Goal: Navigation & Orientation: Find specific page/section

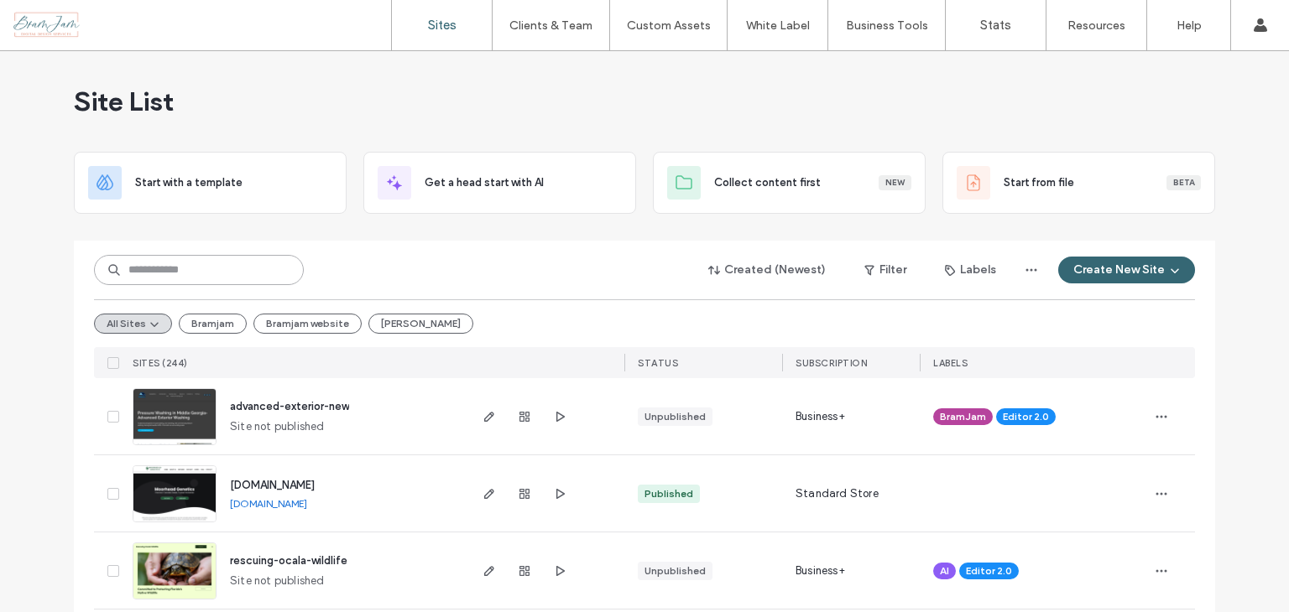
click at [192, 269] on input at bounding box center [199, 270] width 210 height 30
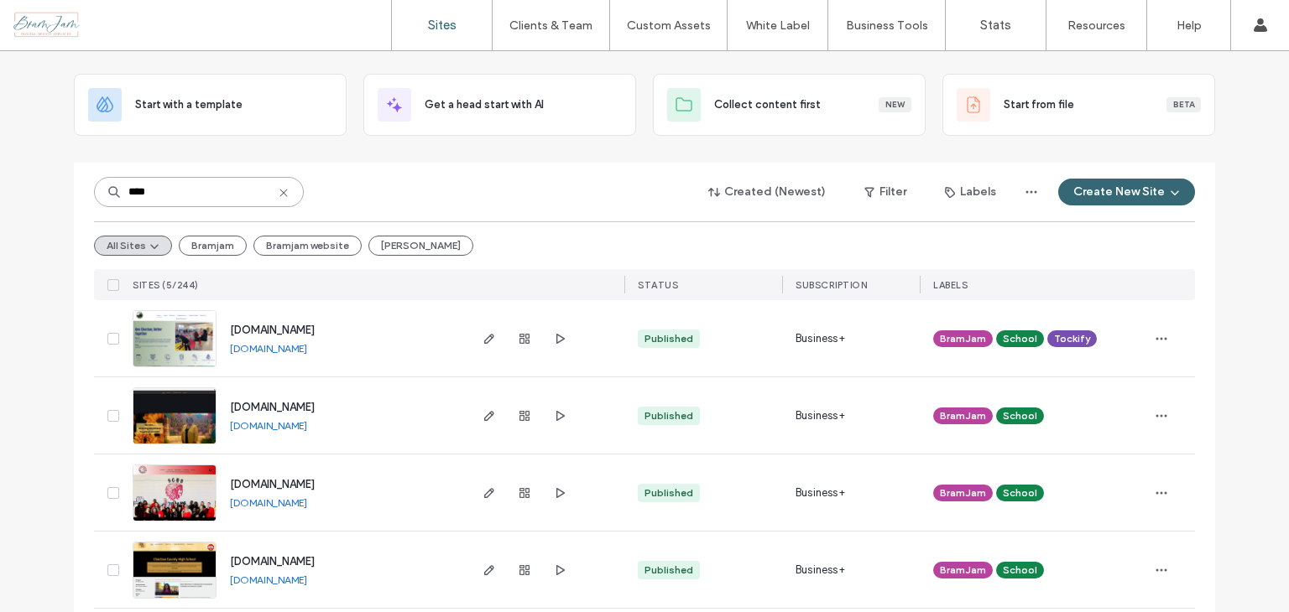
scroll to position [171, 0]
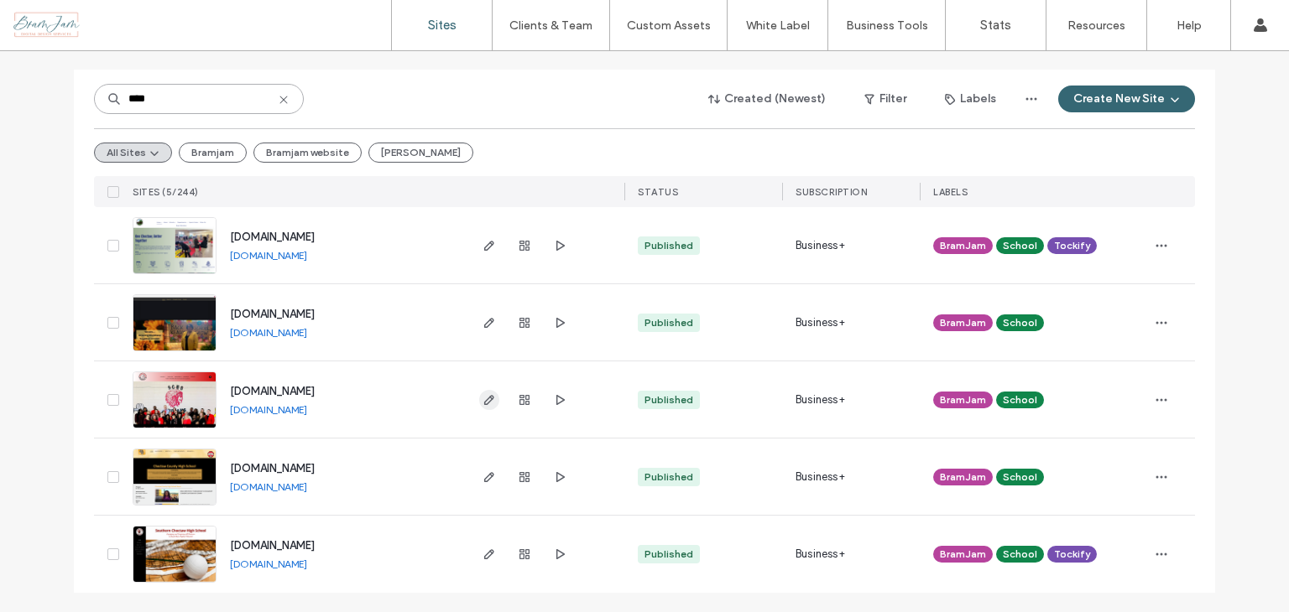
type input "****"
click at [483, 398] on icon "button" at bounding box center [488, 399] width 13 height 13
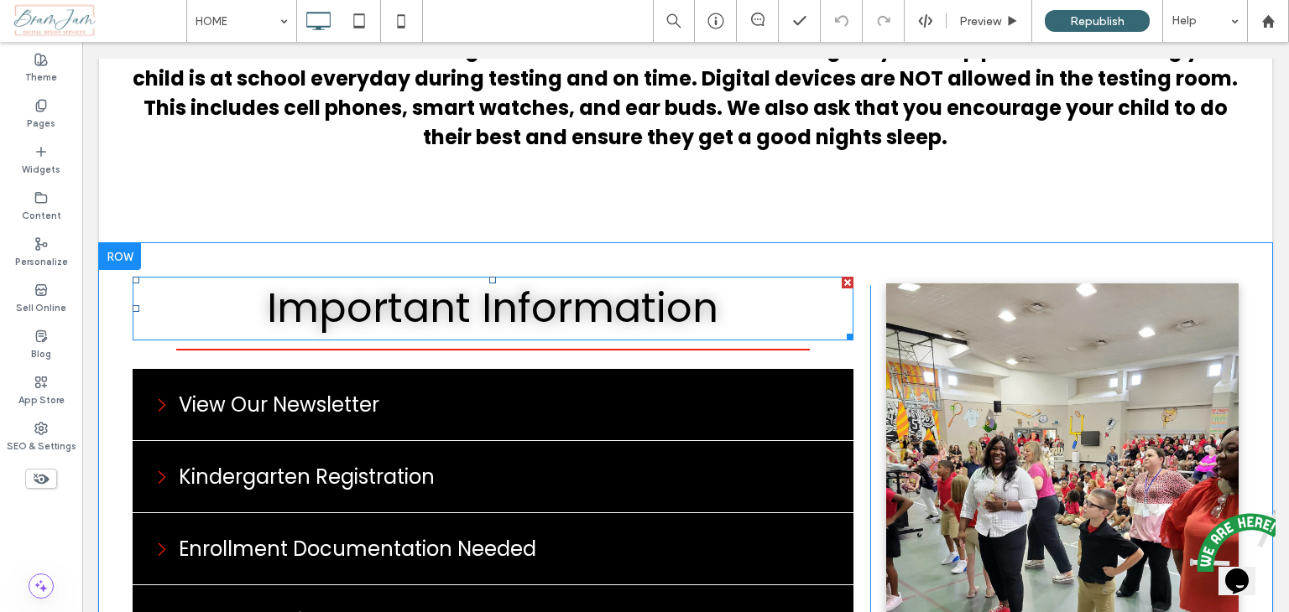
scroll to position [2013, 0]
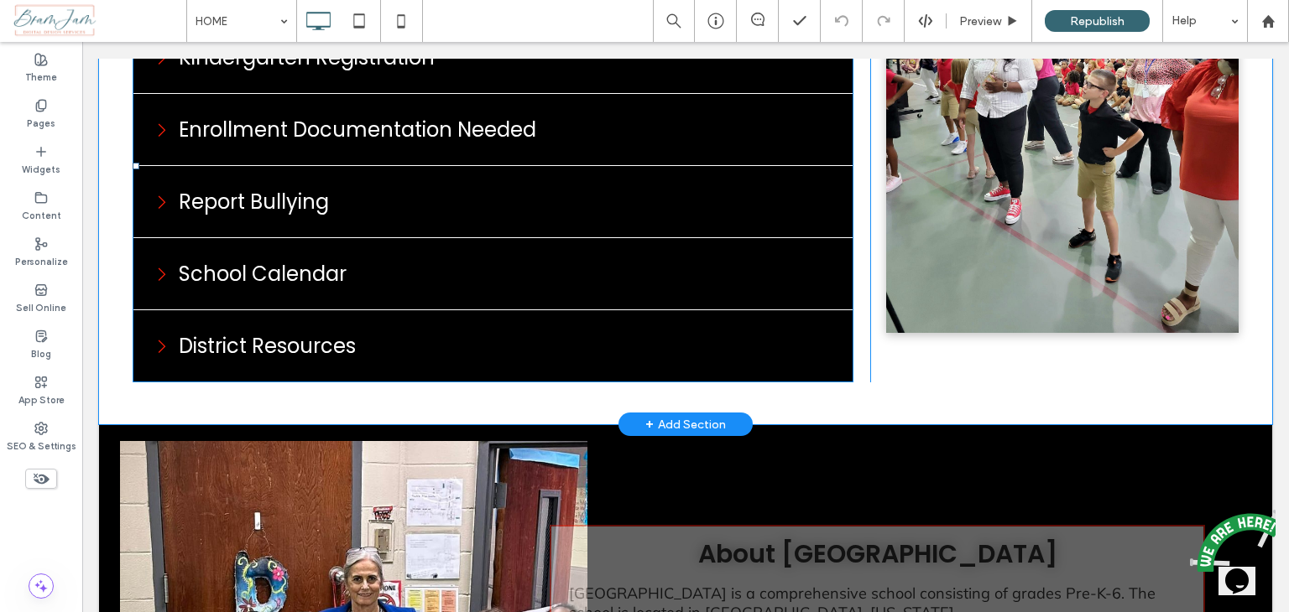
click at [413, 230] on span at bounding box center [493, 166] width 721 height 433
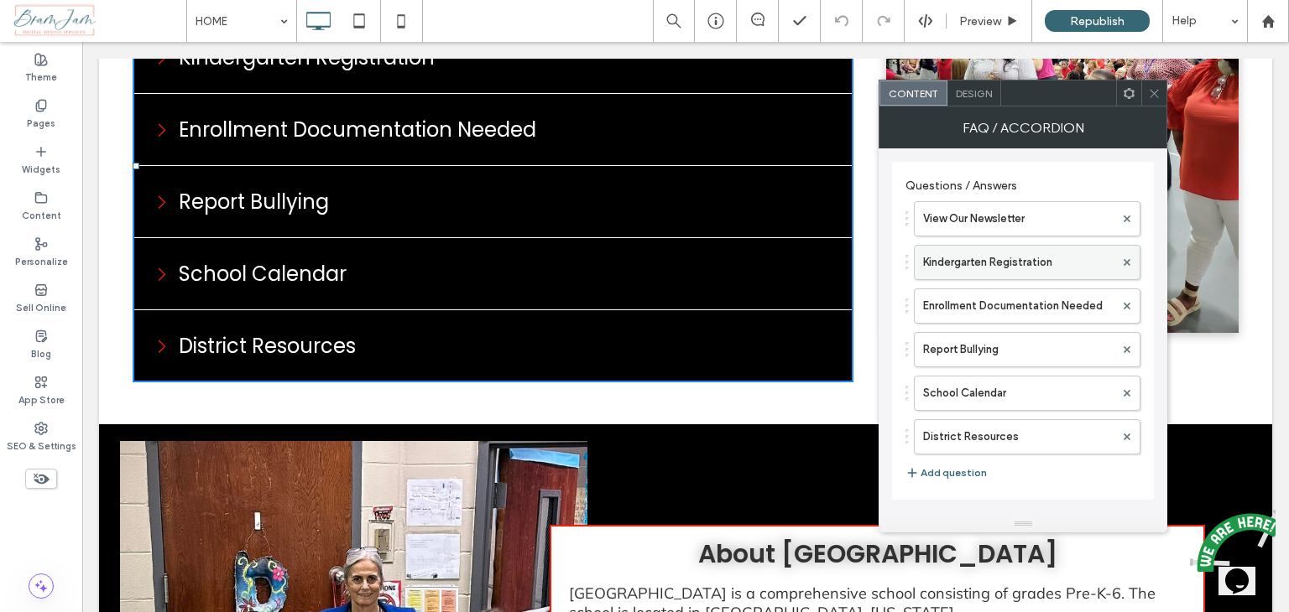
drag, startPoint x: 926, startPoint y: 220, endPoint x: 1042, endPoint y: 275, distance: 128.3
click at [927, 221] on label "View Our Newsletter" at bounding box center [1018, 219] width 191 height 34
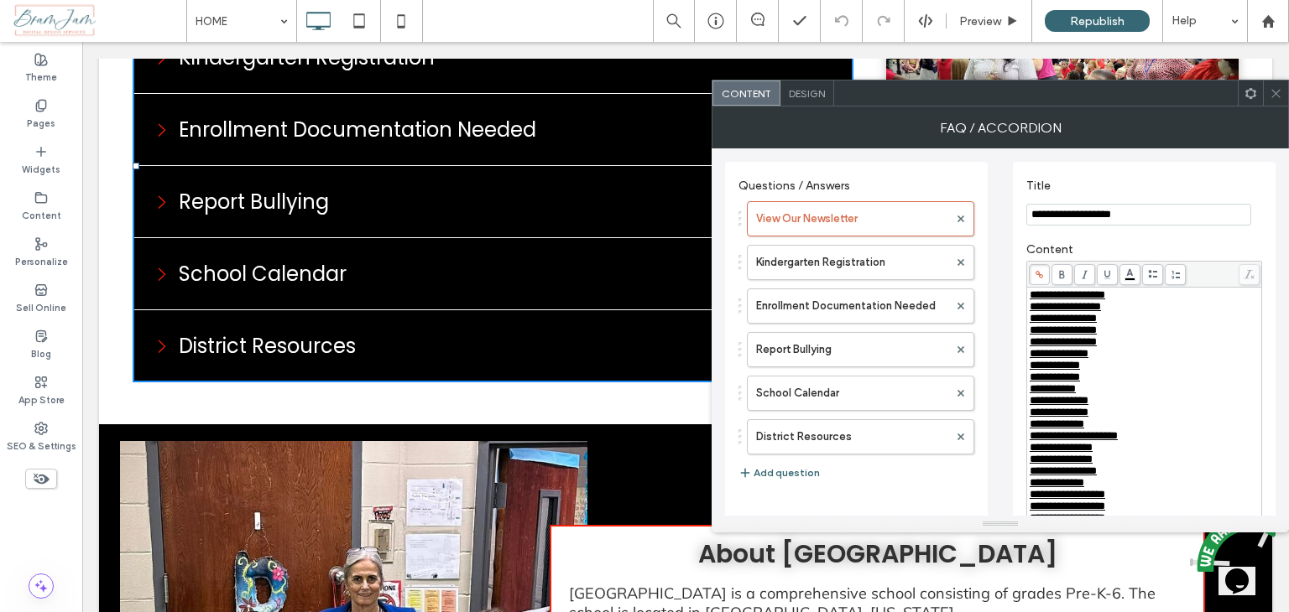
click at [1029, 297] on div "**********" at bounding box center [1144, 524] width 231 height 470
click at [1030, 297] on span "**********" at bounding box center [1067, 294] width 76 height 11
drag, startPoint x: 1147, startPoint y: 294, endPoint x: 1001, endPoint y: 292, distance: 146.0
click at [1001, 292] on div "**********" at bounding box center [1000, 591] width 550 height 886
click at [1034, 279] on span at bounding box center [1039, 274] width 21 height 21
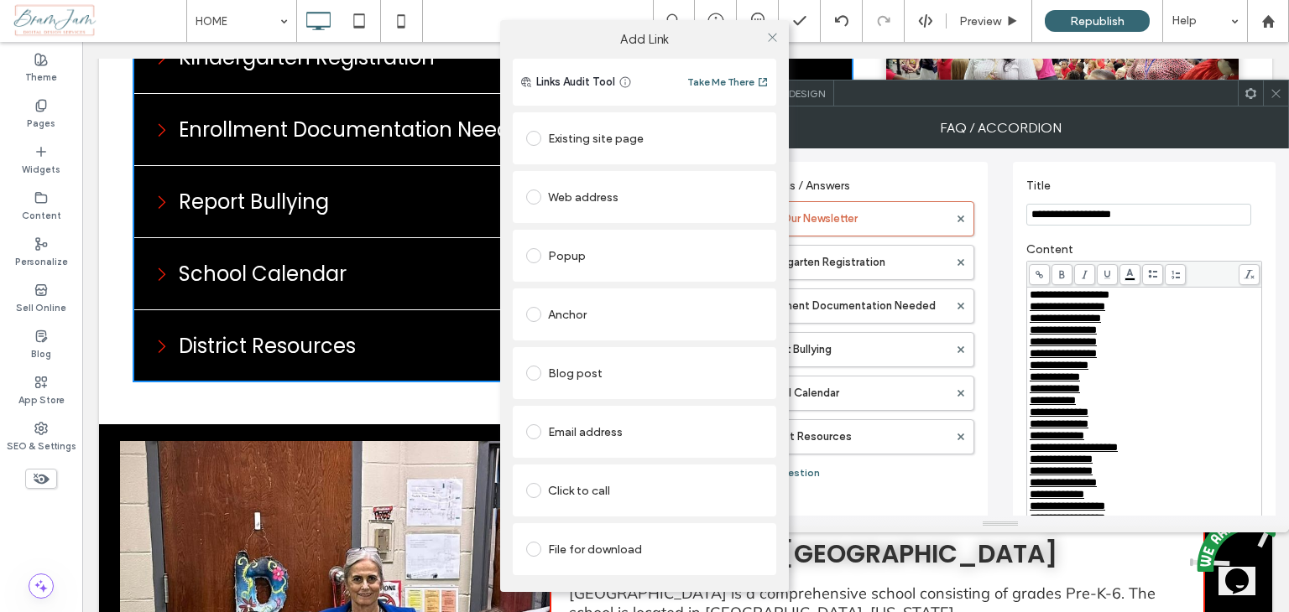
click at [620, 553] on div "File for download" at bounding box center [644, 549] width 237 height 27
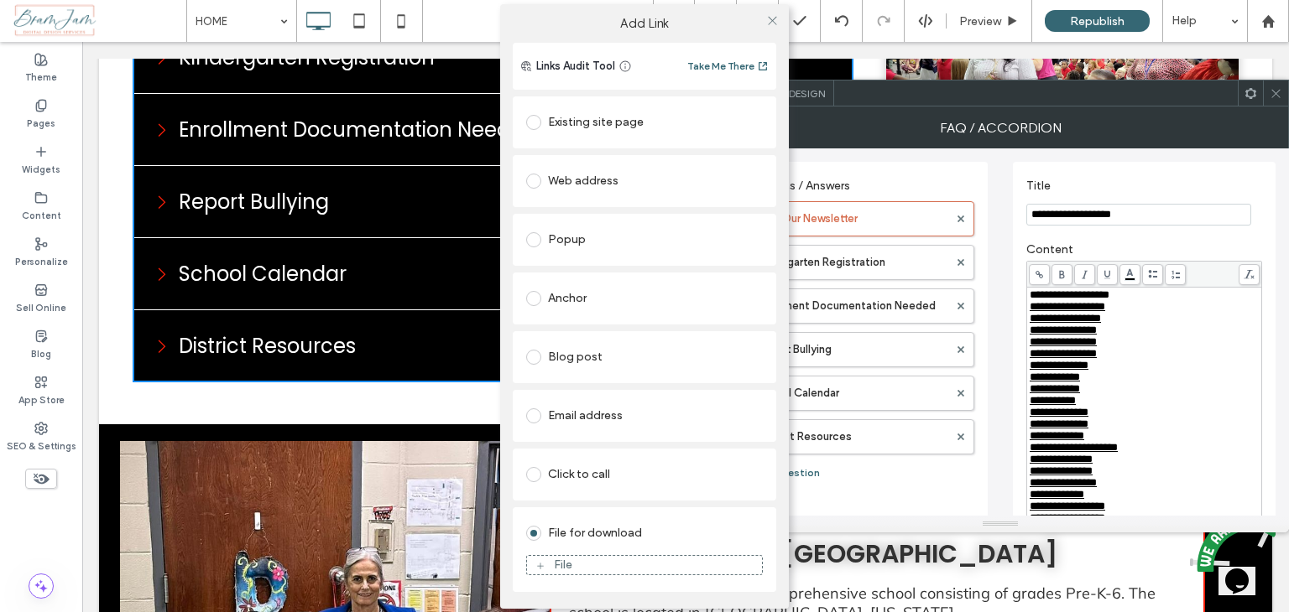
click at [580, 179] on div "Web address" at bounding box center [644, 181] width 237 height 27
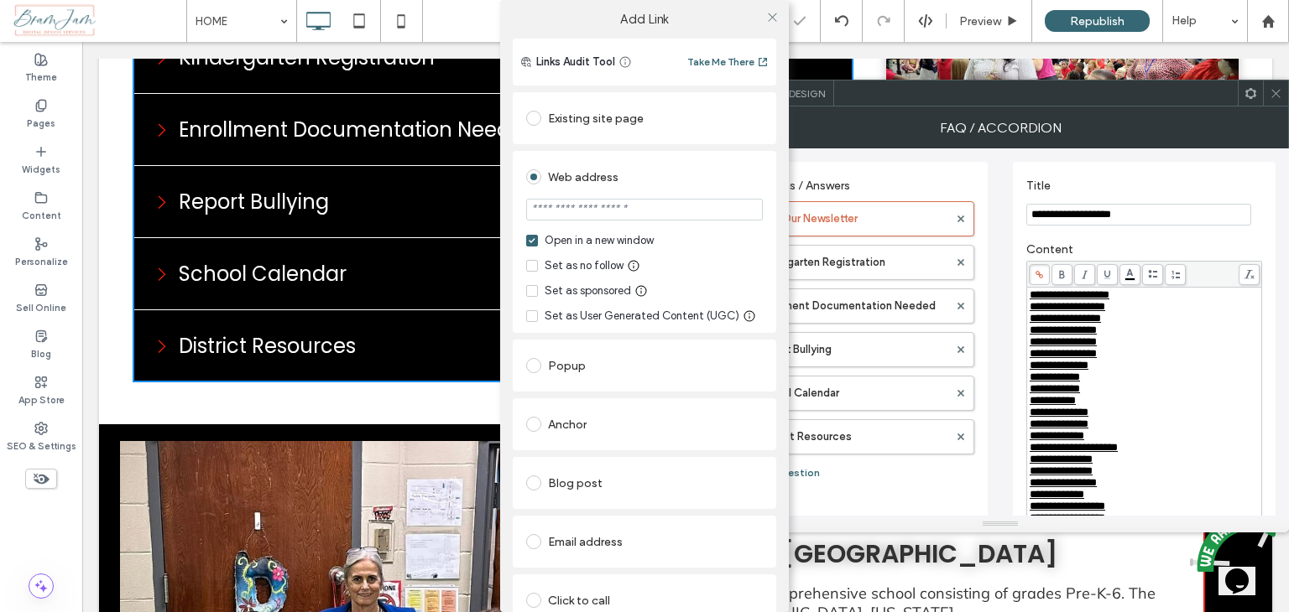
click at [591, 216] on input "url" at bounding box center [644, 210] width 237 height 22
paste input "**********"
type input "**********"
click at [772, 21] on icon at bounding box center [772, 17] width 13 height 13
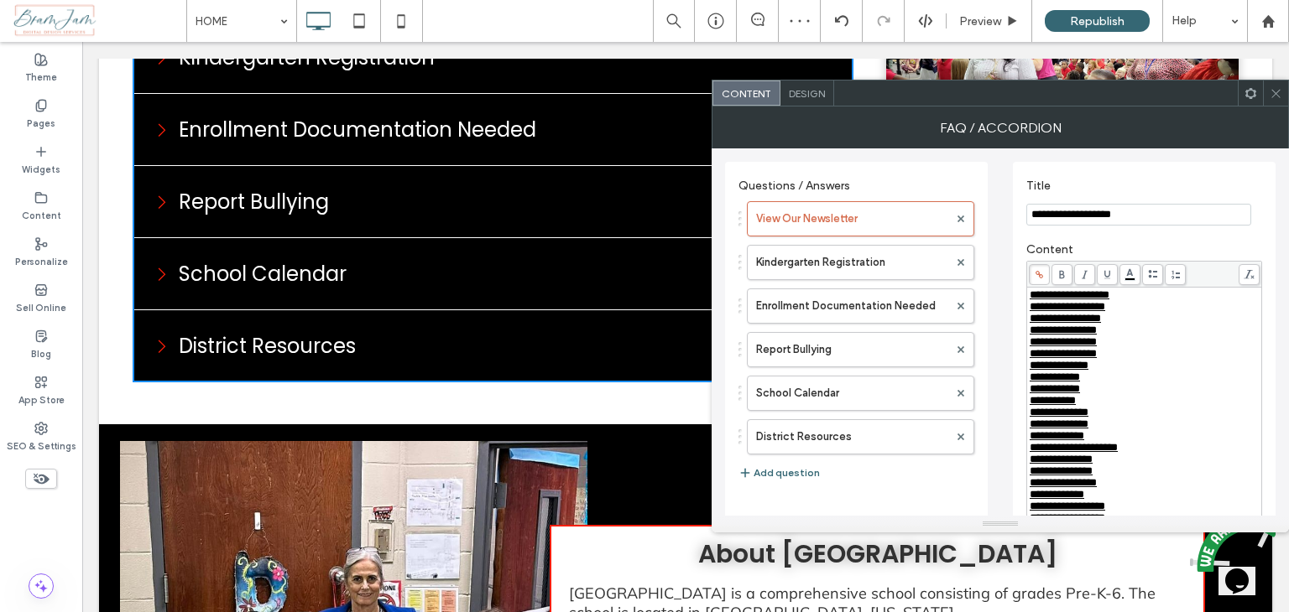
click at [1274, 99] on span at bounding box center [1275, 93] width 13 height 25
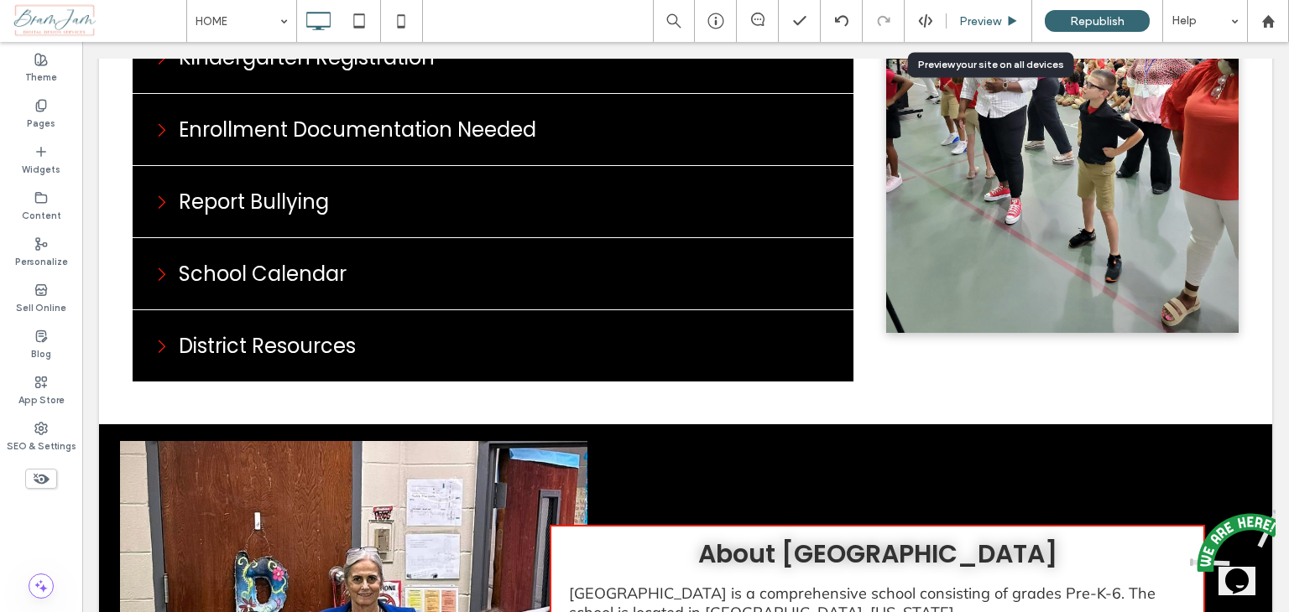
click at [981, 21] on span "Preview" at bounding box center [980, 21] width 42 height 14
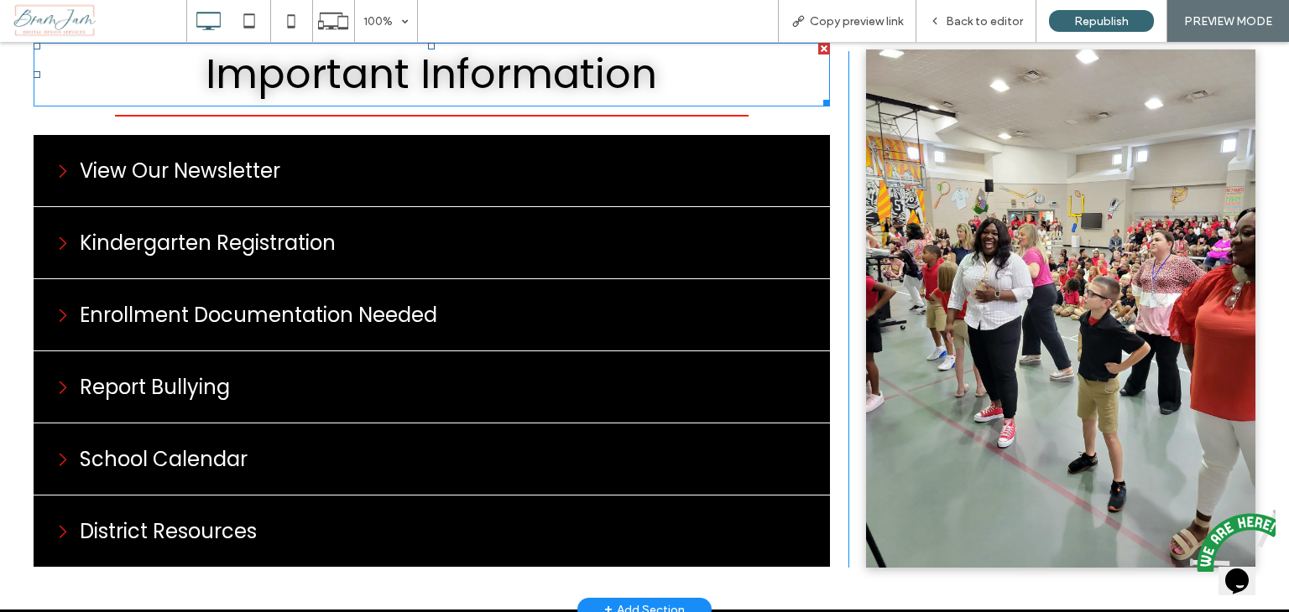
scroll to position [1678, 0]
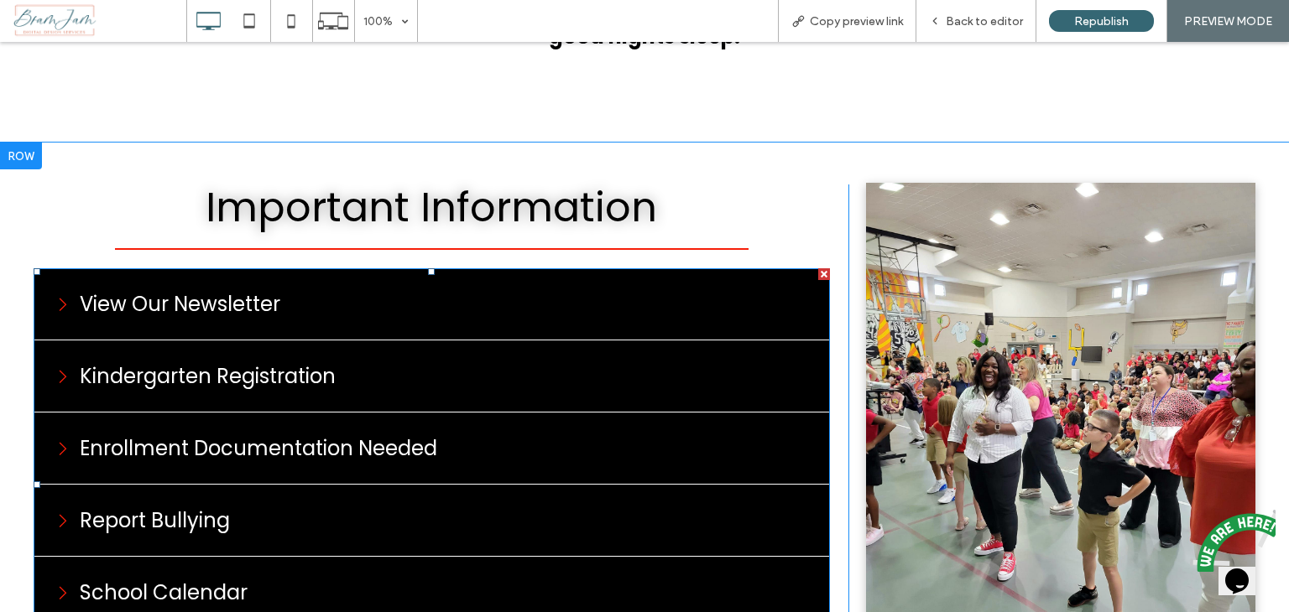
click at [228, 317] on span at bounding box center [432, 484] width 796 height 433
click at [255, 316] on span at bounding box center [432, 484] width 796 height 433
click at [174, 304] on span at bounding box center [432, 484] width 796 height 433
click at [107, 312] on span at bounding box center [432, 484] width 796 height 433
click at [67, 310] on span at bounding box center [432, 484] width 796 height 433
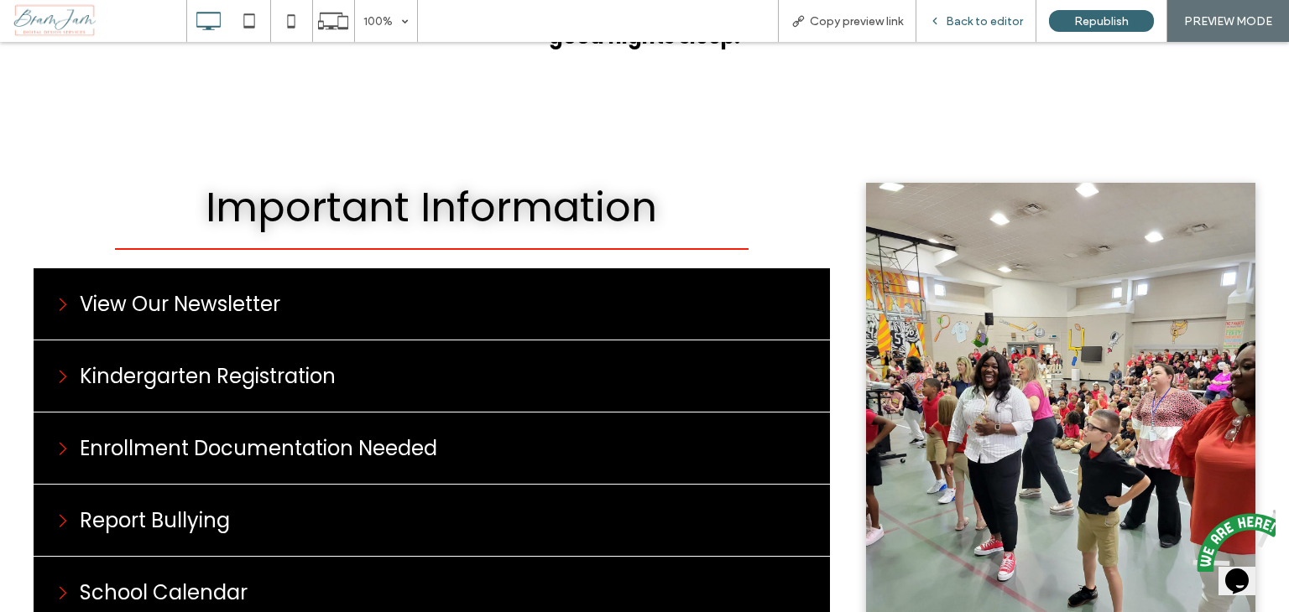
click at [966, 34] on div "Back to editor" at bounding box center [976, 21] width 120 height 42
click at [968, 28] on span "Back to editor" at bounding box center [983, 21] width 77 height 14
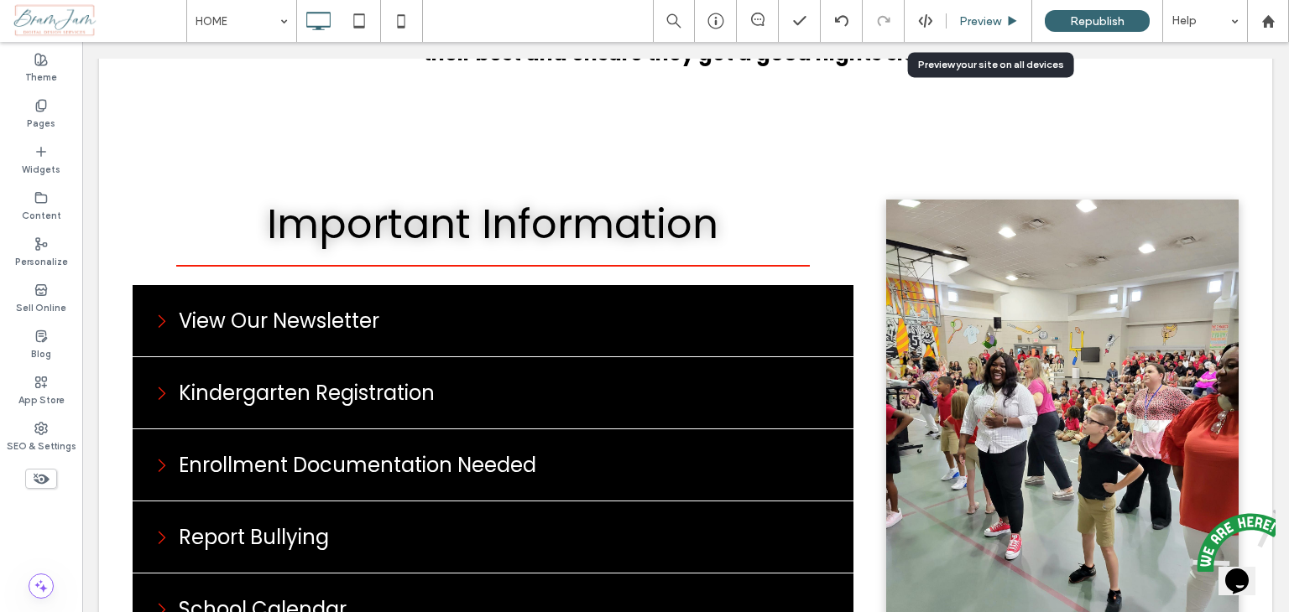
click at [1004, 19] on div "Preview" at bounding box center [988, 21] width 85 height 14
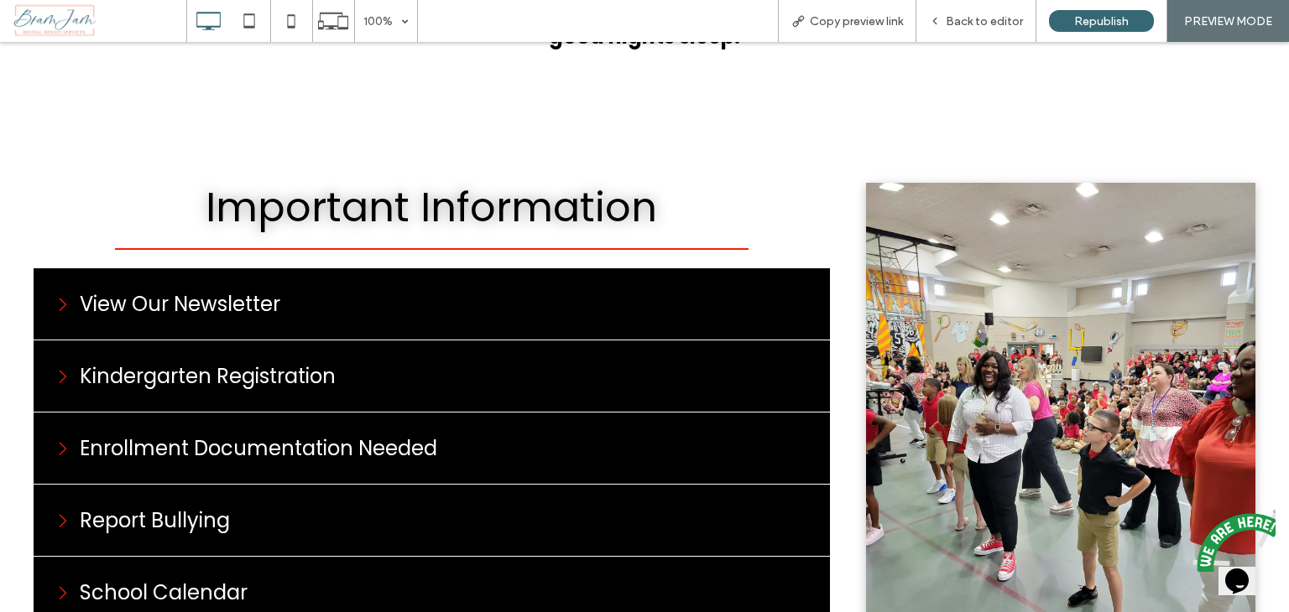
click at [298, 305] on div "View Our Newsletter" at bounding box center [432, 304] width 796 height 72
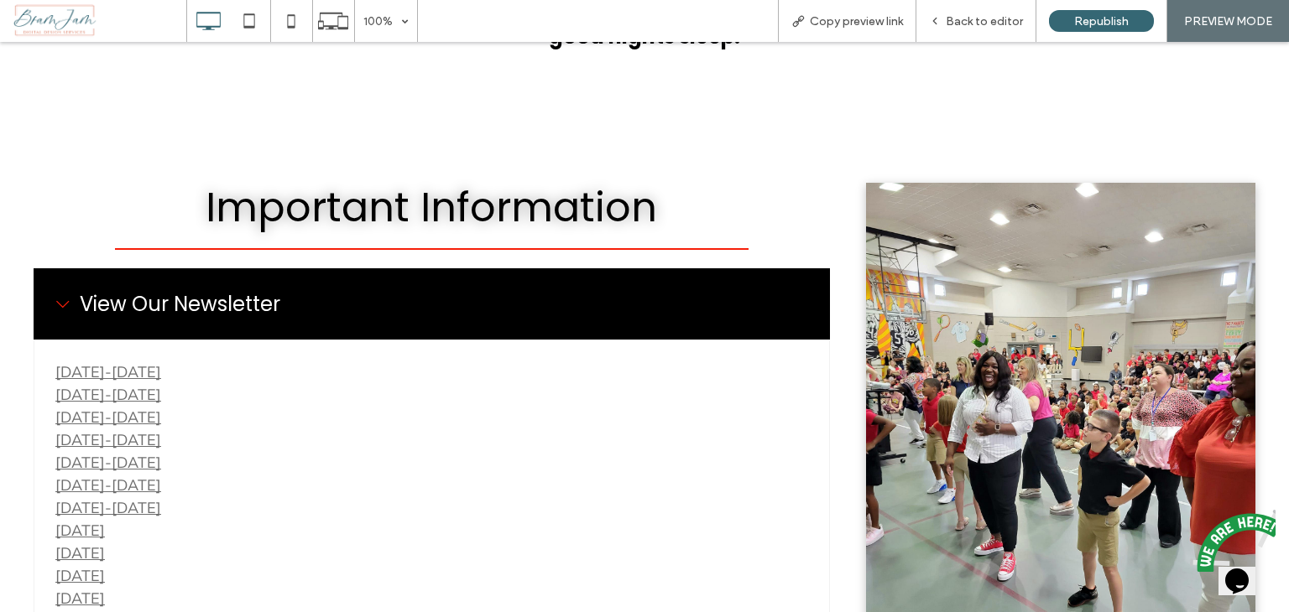
click at [161, 377] on link "September 15th-19th" at bounding box center [108, 371] width 106 height 19
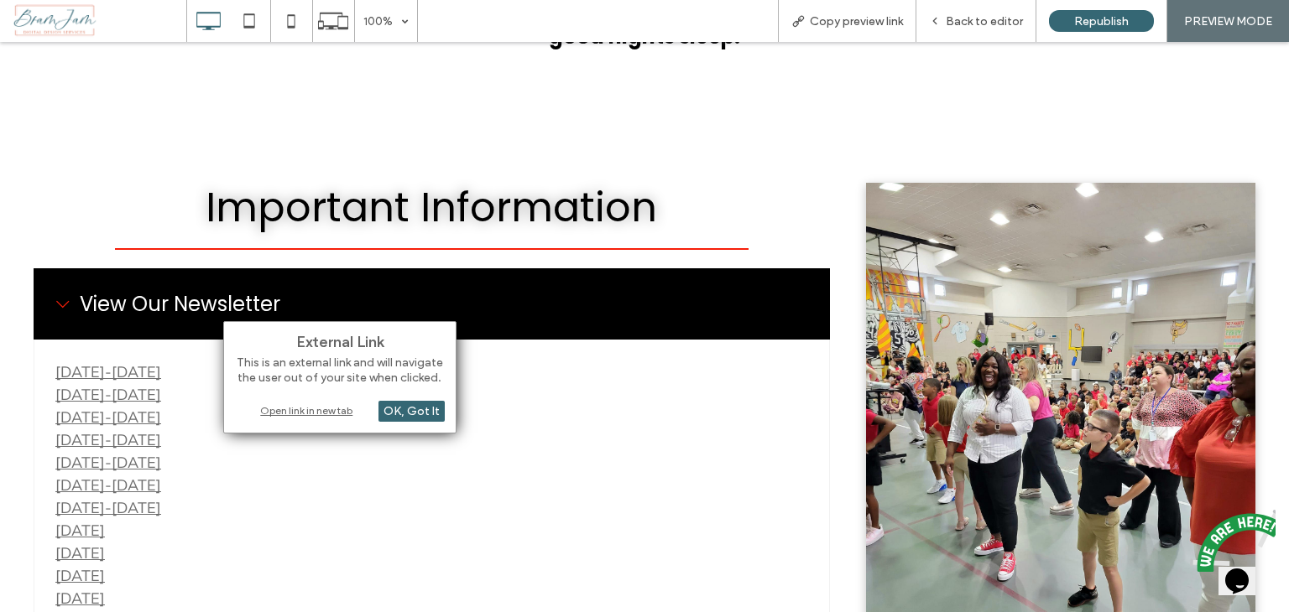
click at [298, 407] on div "Open link in new tab" at bounding box center [340, 411] width 210 height 18
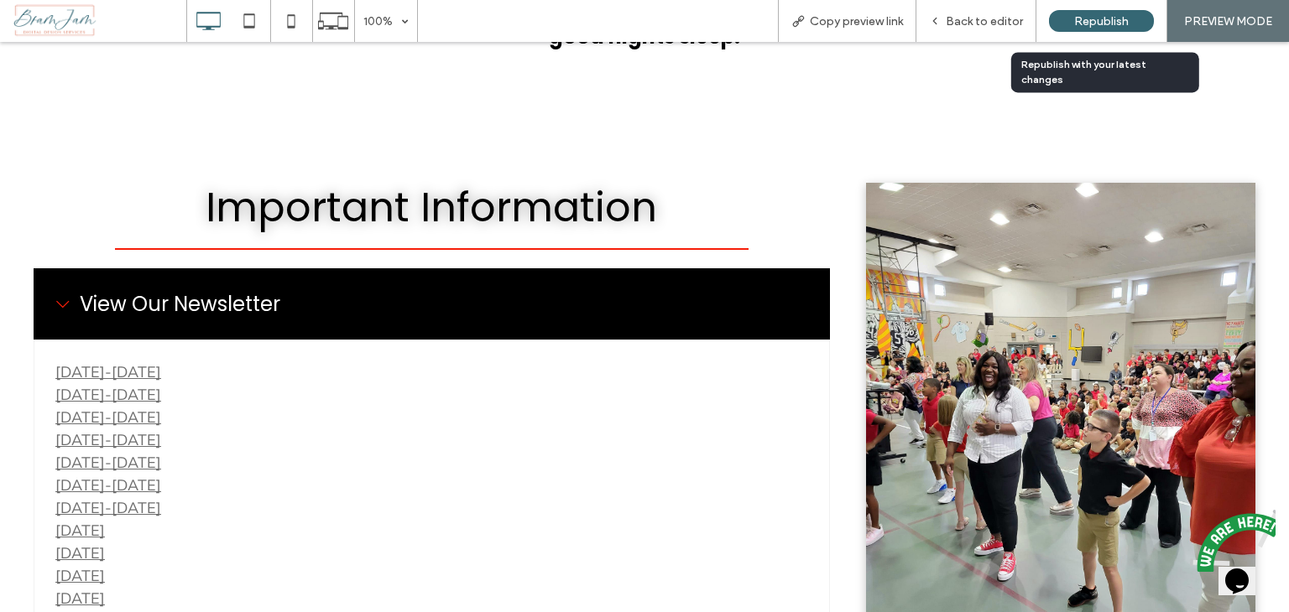
click at [1105, 23] on span "Republish" at bounding box center [1101, 21] width 55 height 14
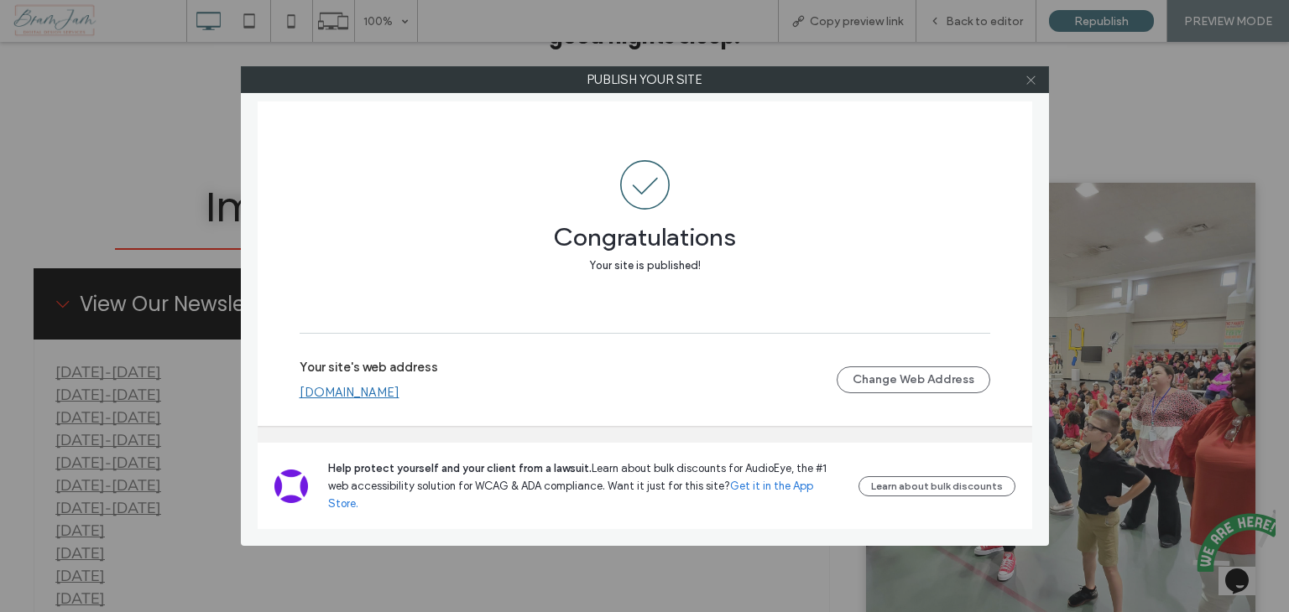
click at [1034, 78] on icon at bounding box center [1030, 80] width 13 height 13
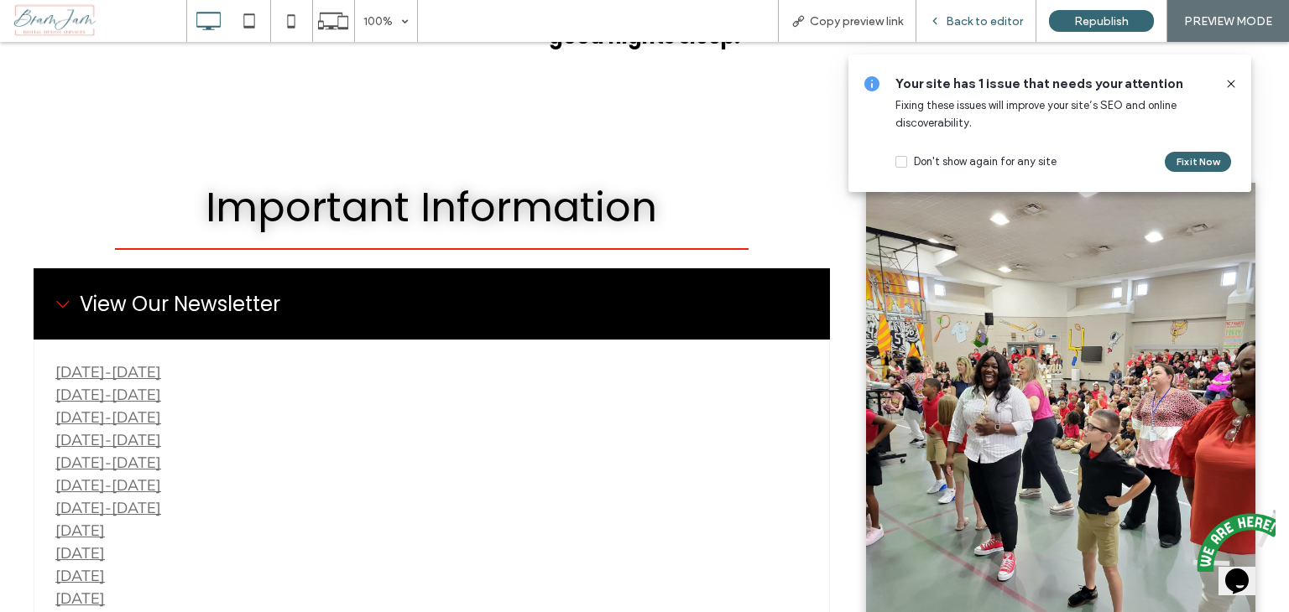
click at [993, 30] on div "Back to editor" at bounding box center [976, 21] width 120 height 42
click at [983, 14] on span "Back to editor" at bounding box center [983, 21] width 77 height 14
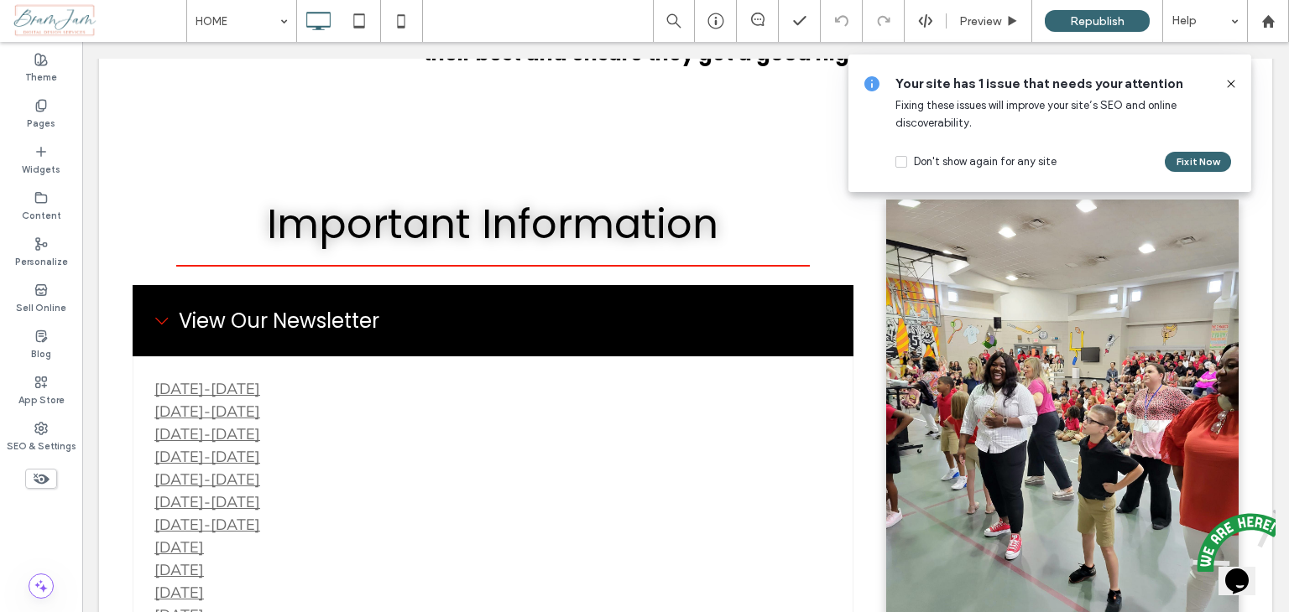
click at [1229, 85] on use at bounding box center [1231, 84] width 8 height 8
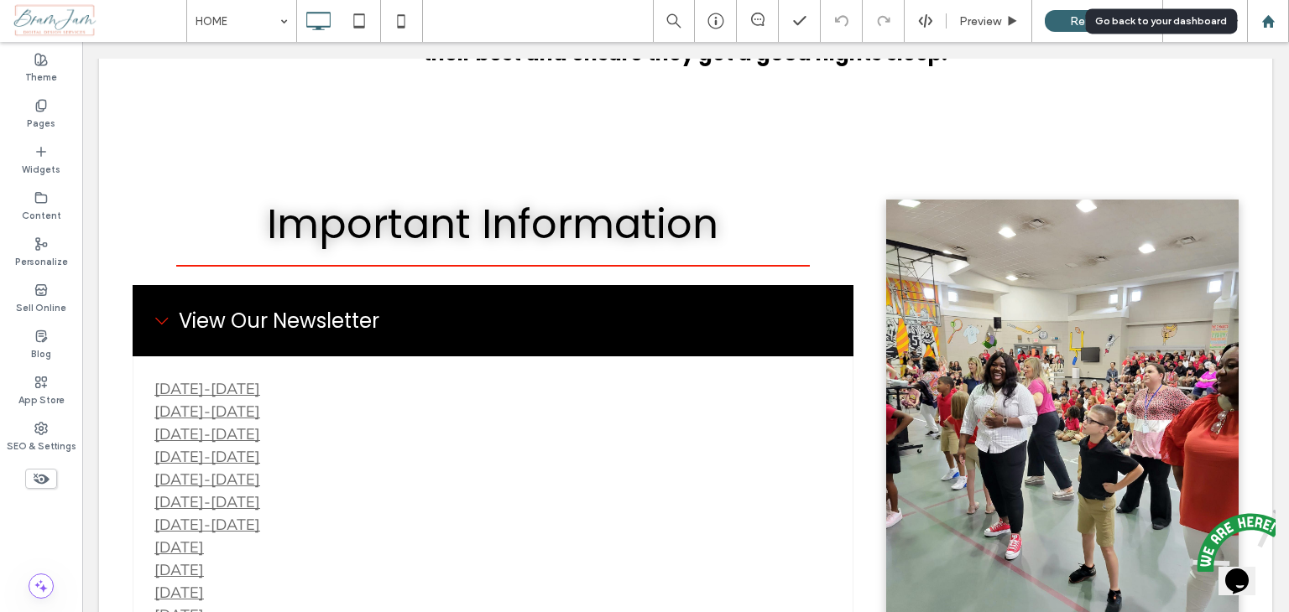
click at [1272, 23] on icon at bounding box center [1268, 21] width 14 height 14
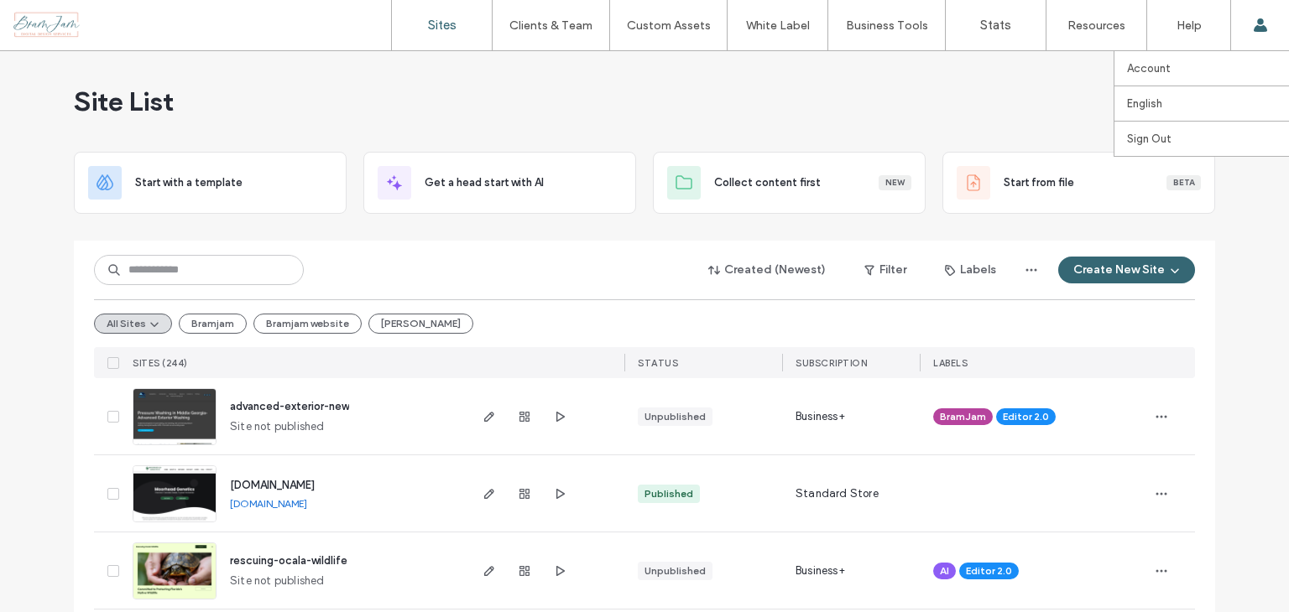
click at [1254, 21] on icon at bounding box center [1259, 24] width 13 height 13
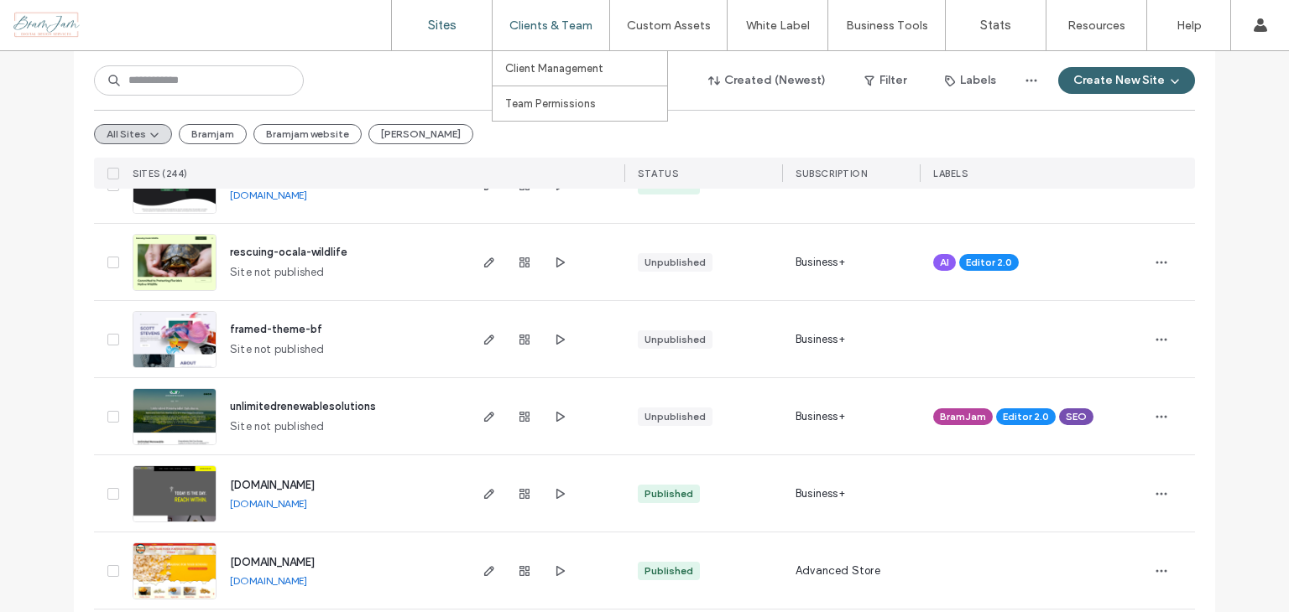
scroll to position [419, 0]
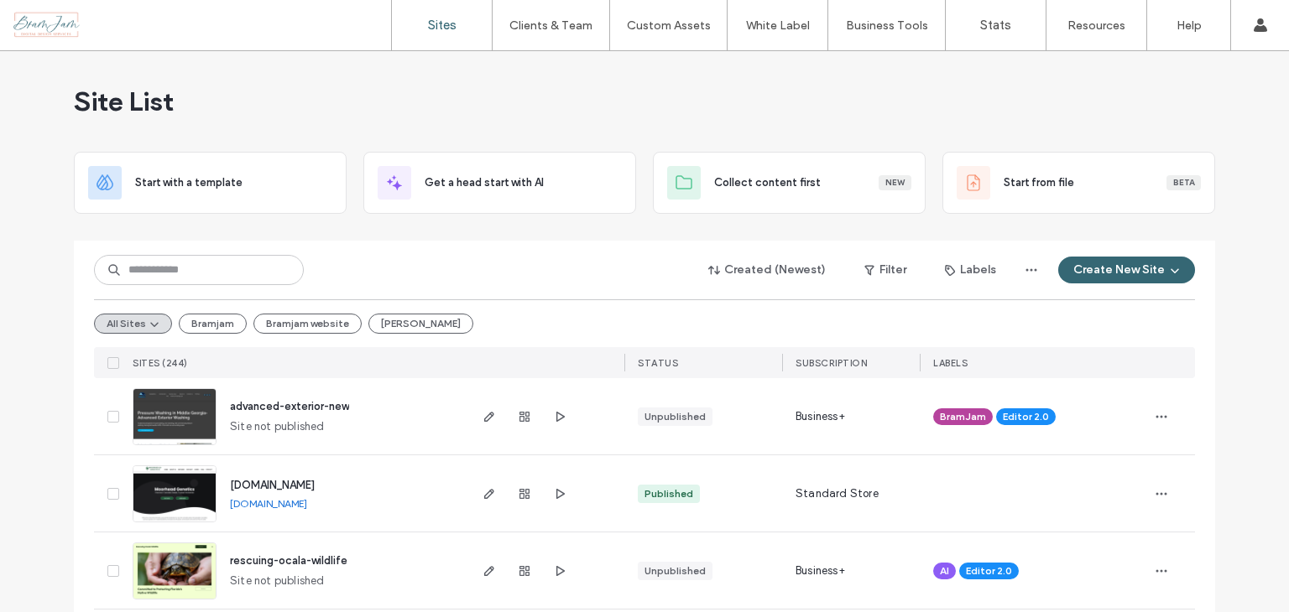
click at [221, 110] on div "Site List" at bounding box center [644, 101] width 1141 height 101
click at [207, 276] on input at bounding box center [199, 270] width 210 height 30
click at [216, 282] on input at bounding box center [199, 270] width 210 height 30
click at [336, 320] on button "Bramjam website" at bounding box center [307, 324] width 108 height 20
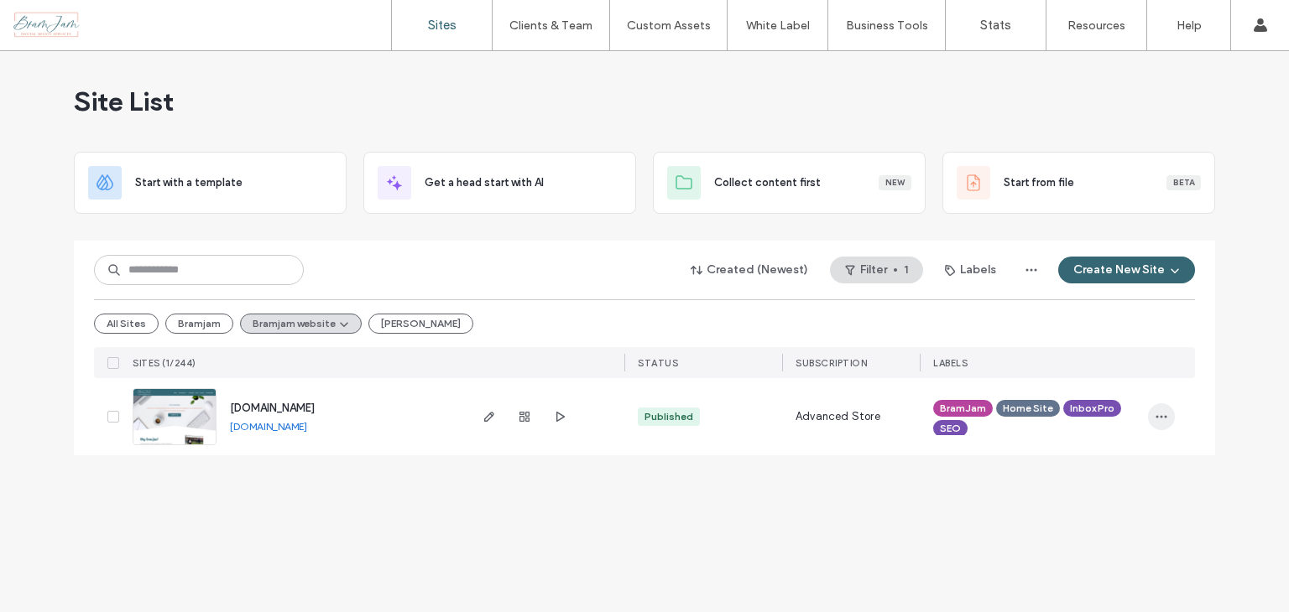
click at [1158, 417] on icon "button" at bounding box center [1160, 416] width 13 height 13
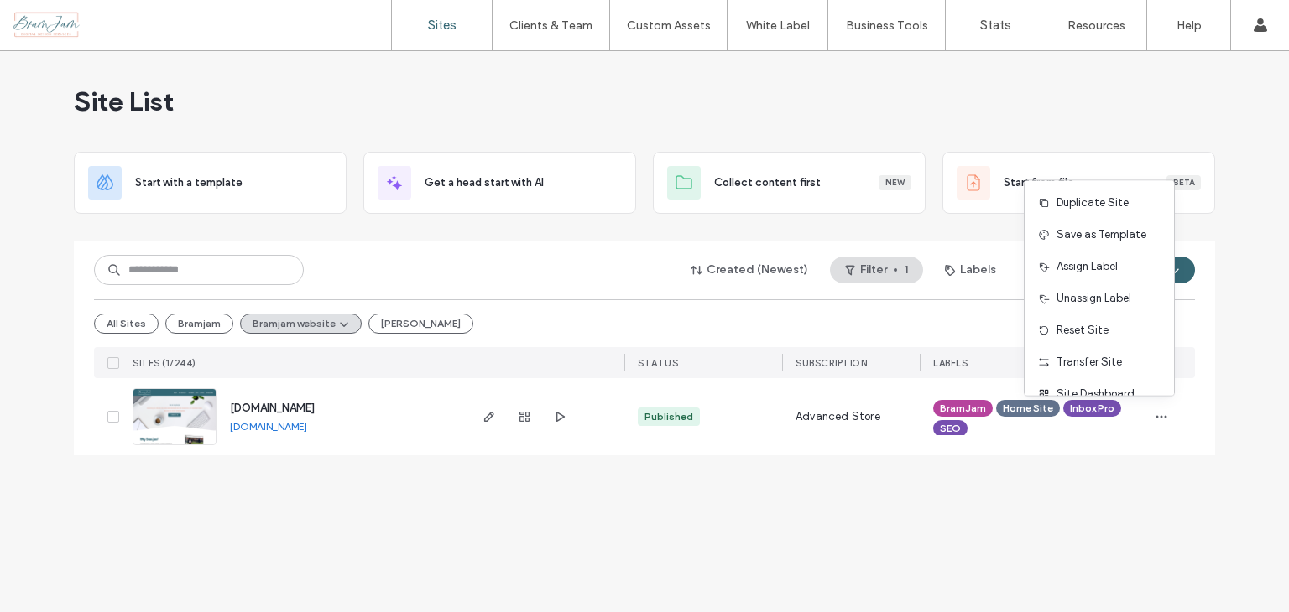
click at [599, 531] on div "Site List Start with a template Get a head start with AI Collect content first …" at bounding box center [644, 331] width 1289 height 561
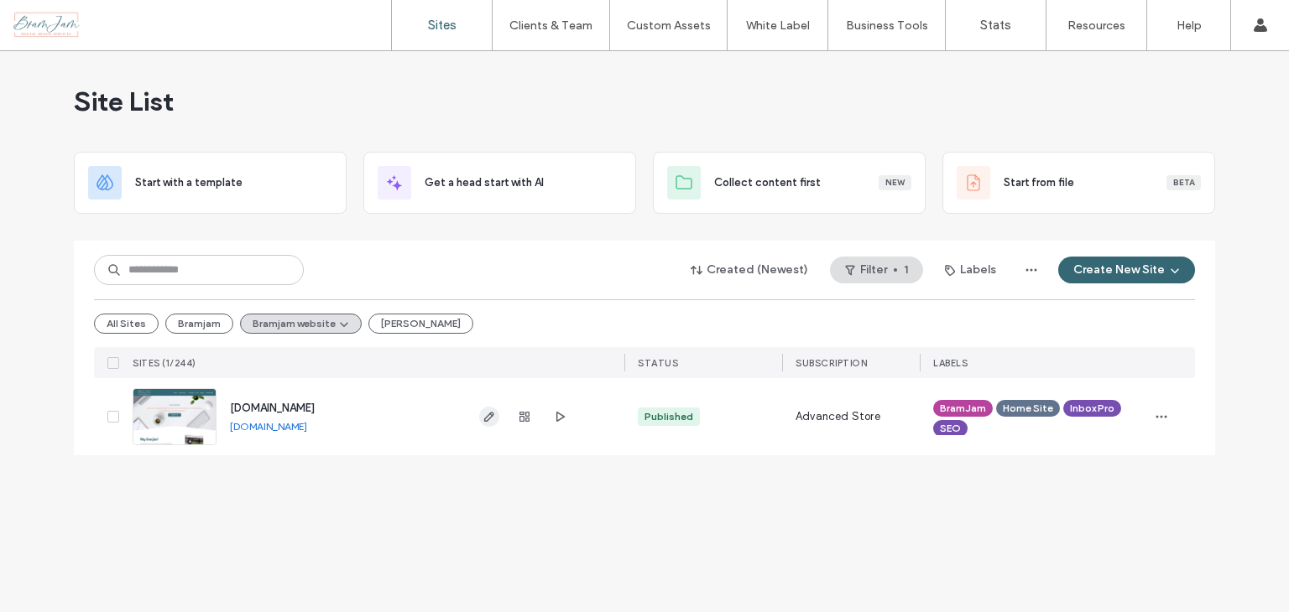
click at [493, 414] on use "button" at bounding box center [489, 417] width 10 height 10
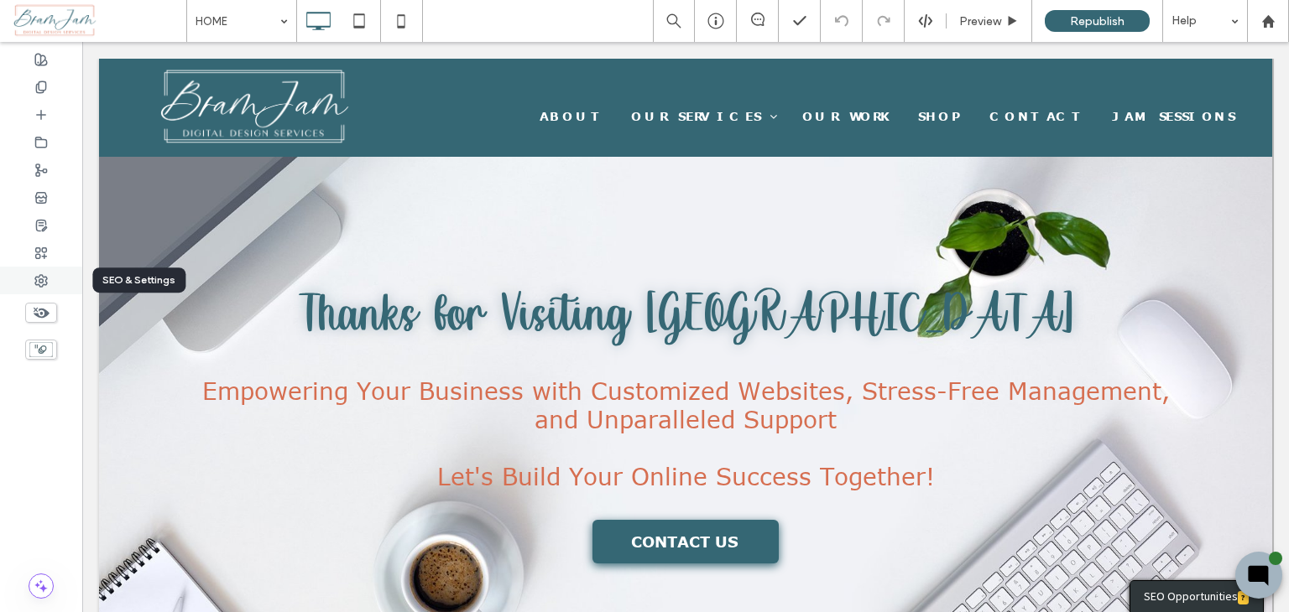
click at [36, 279] on icon at bounding box center [40, 280] width 13 height 13
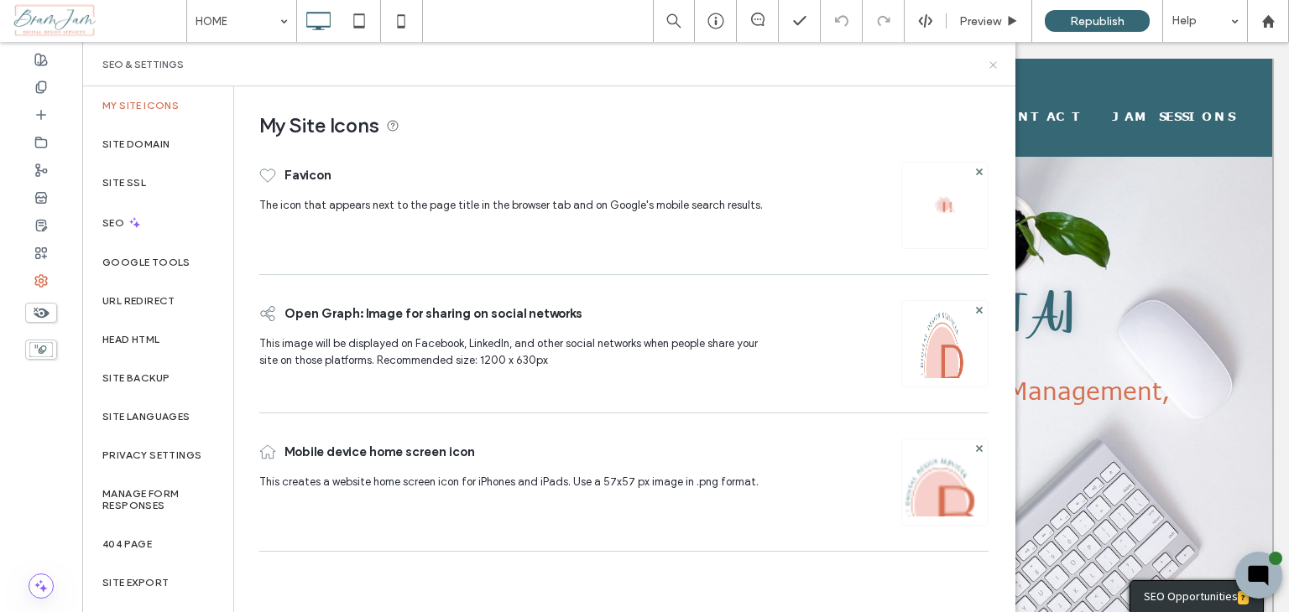
click at [990, 65] on icon at bounding box center [993, 65] width 13 height 13
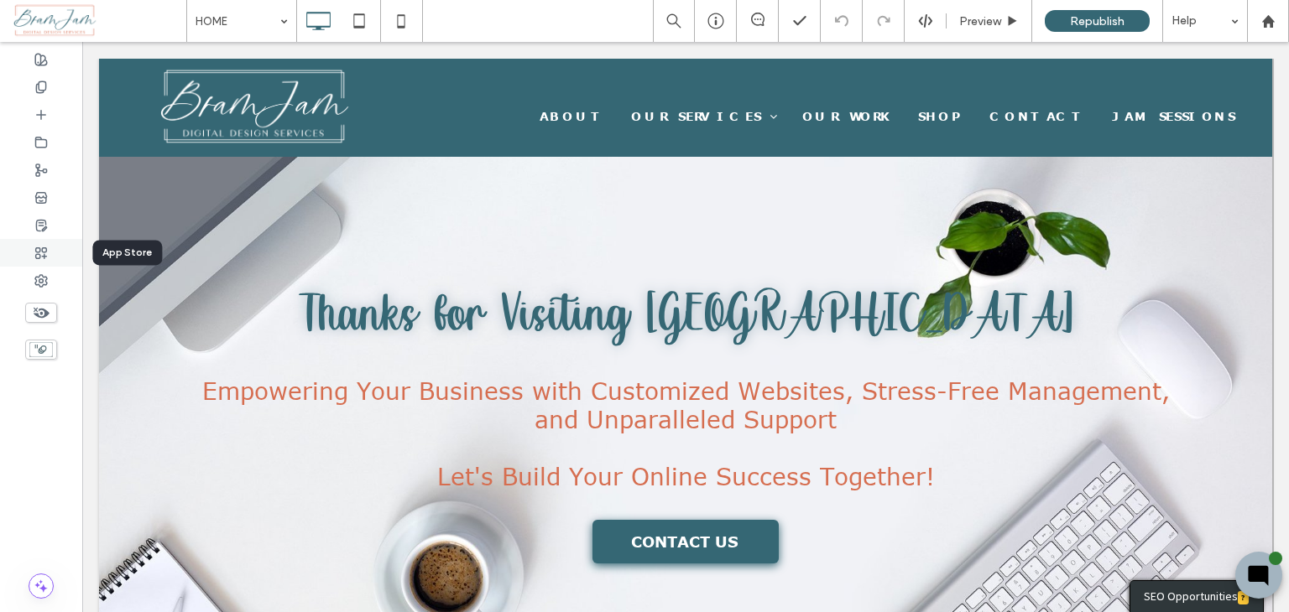
click at [40, 242] on div at bounding box center [41, 253] width 82 height 28
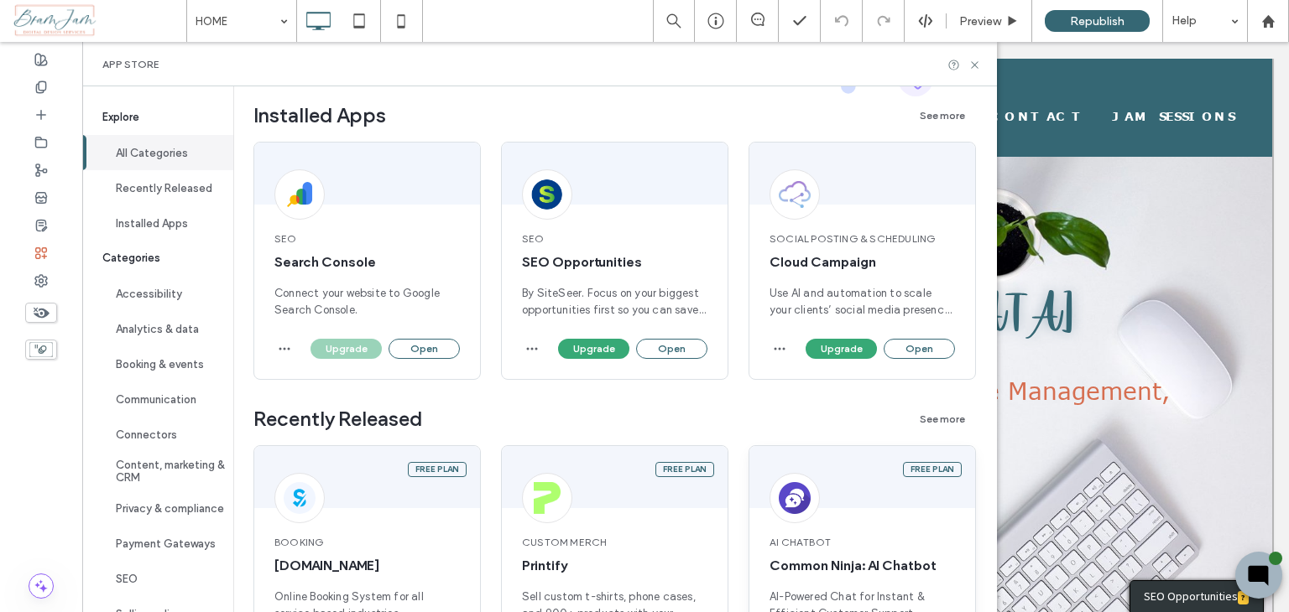
scroll to position [252, 0]
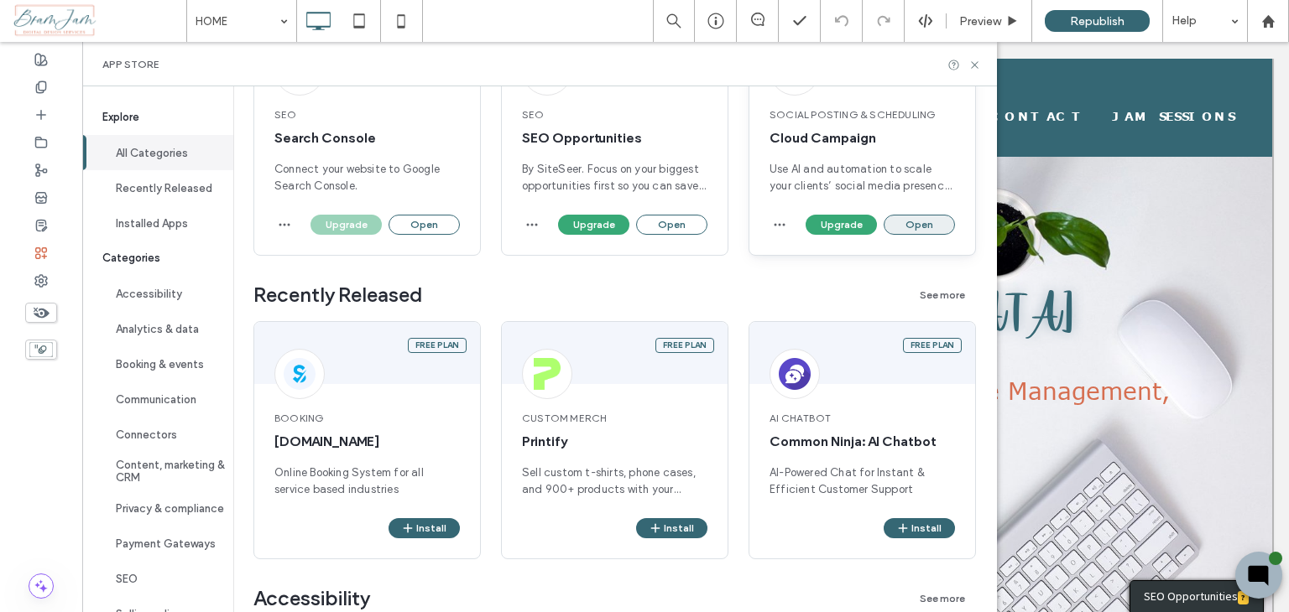
click at [916, 229] on button "Open" at bounding box center [918, 225] width 71 height 20
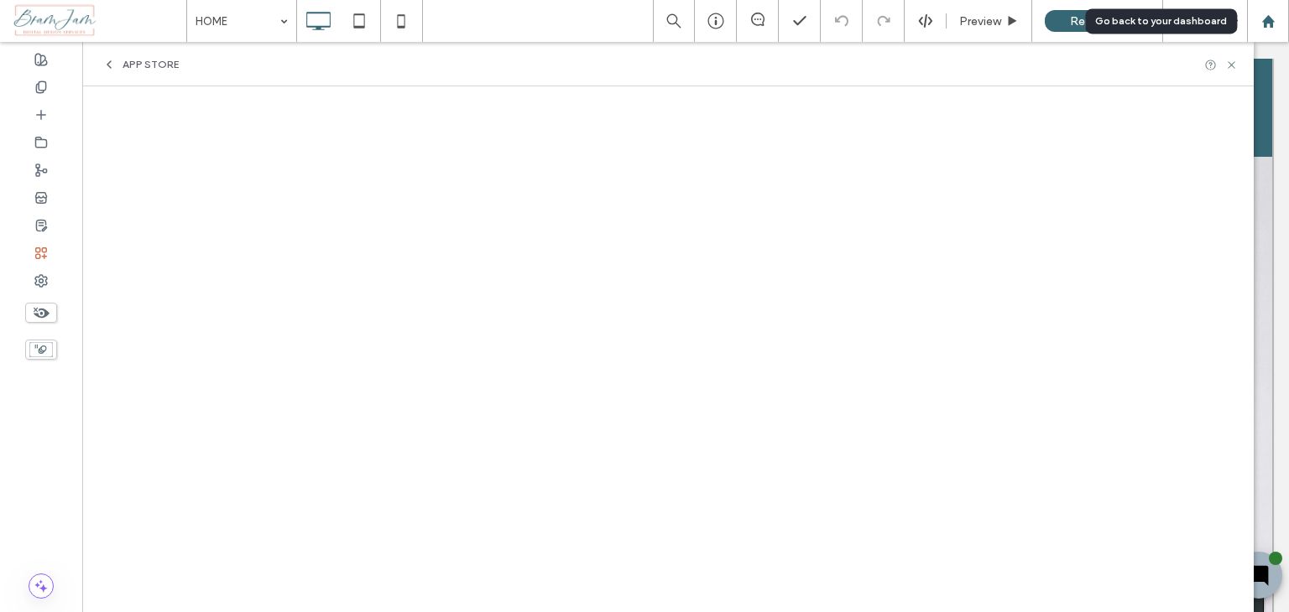
click at [1283, 22] on div at bounding box center [1268, 21] width 40 height 14
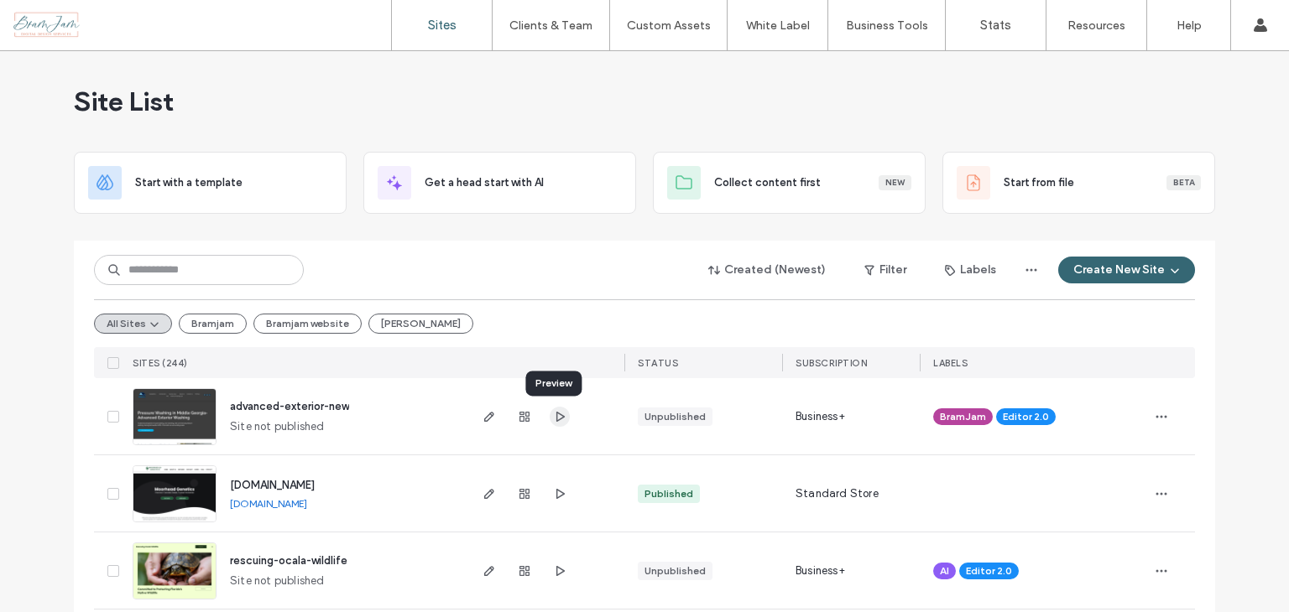
click at [553, 421] on icon "button" at bounding box center [559, 416] width 13 height 13
click at [560, 413] on span "button" at bounding box center [560, 417] width 20 height 20
click at [486, 410] on icon "button" at bounding box center [488, 416] width 13 height 13
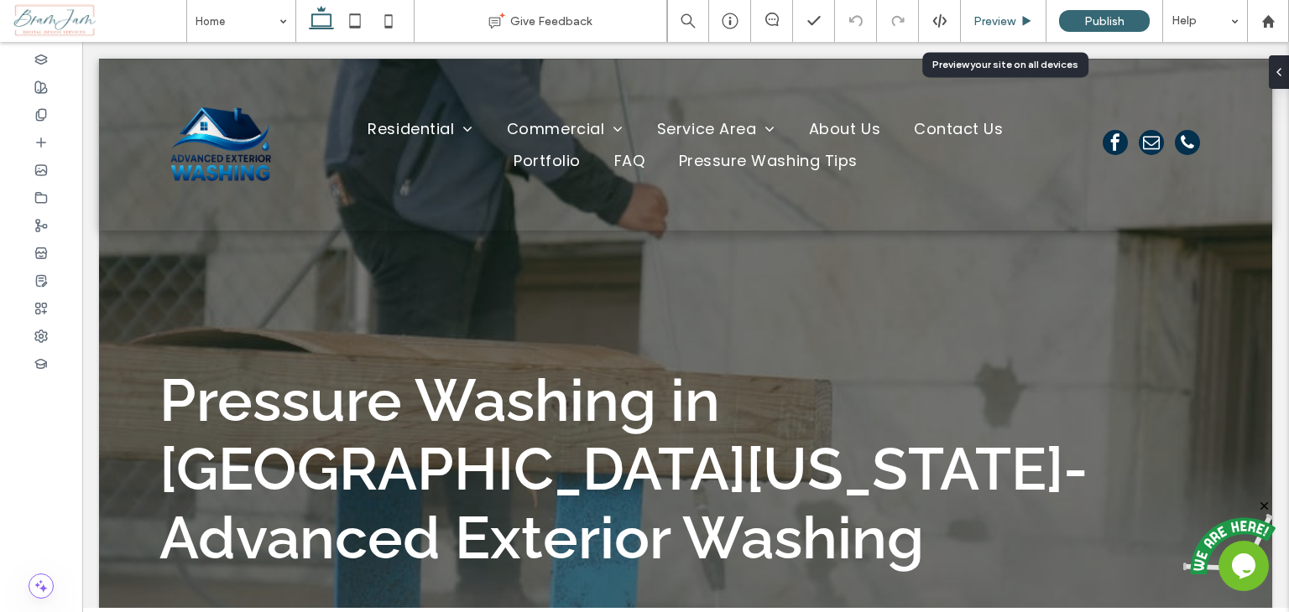
click at [1005, 21] on span "Preview" at bounding box center [994, 21] width 42 height 14
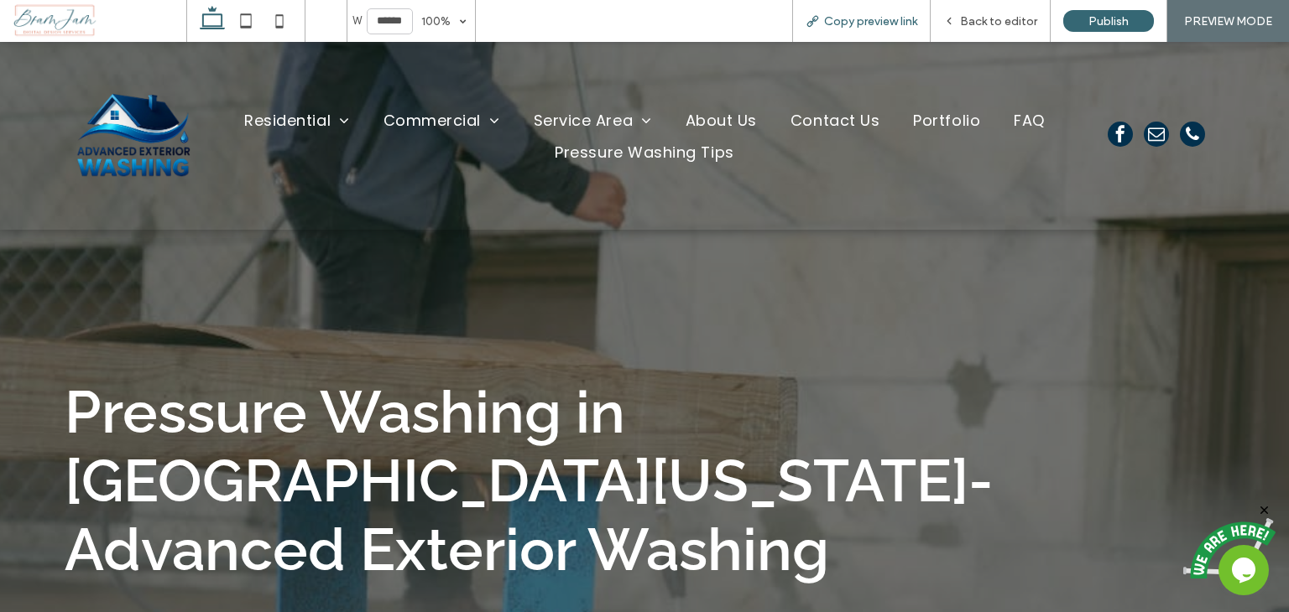
click at [876, 20] on span "Copy preview link" at bounding box center [870, 21] width 93 height 14
click at [826, 114] on span "Contact Us" at bounding box center [834, 120] width 89 height 32
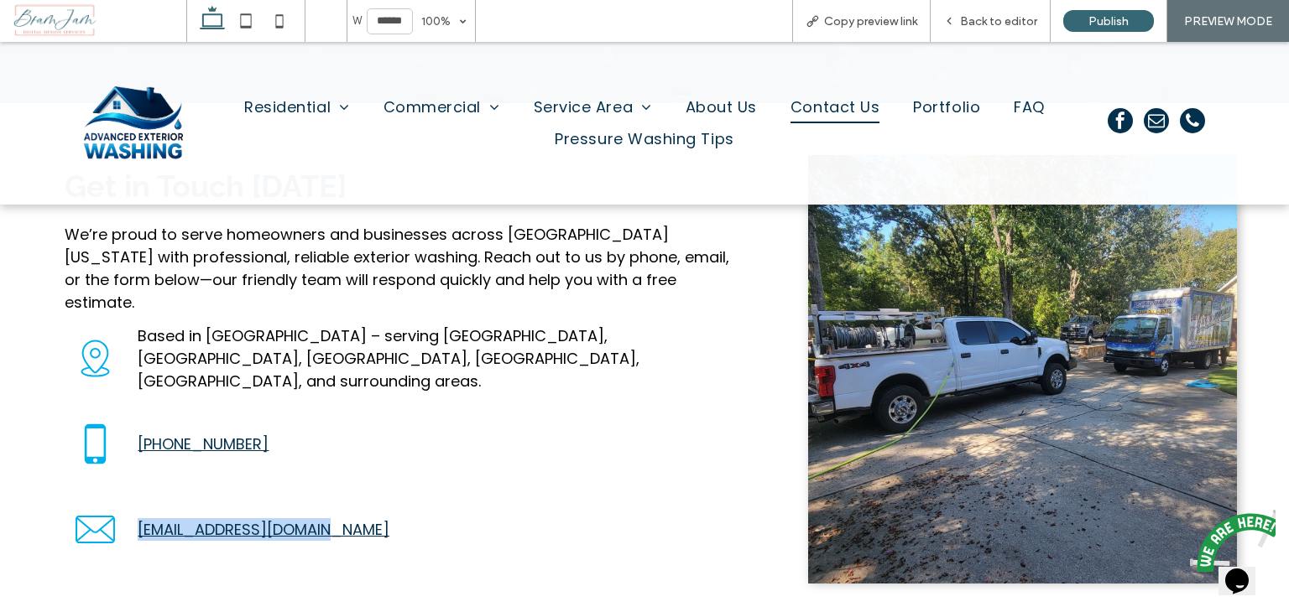
drag, startPoint x: 390, startPoint y: 503, endPoint x: 135, endPoint y: 544, distance: 258.5
click at [135, 544] on div "Envelope icon. wecleanmidga@yahoo.com" at bounding box center [406, 529] width 682 height 81
copy link "wecleanmidga@yahoo.com"
click at [1001, 24] on span "Back to editor" at bounding box center [998, 21] width 77 height 14
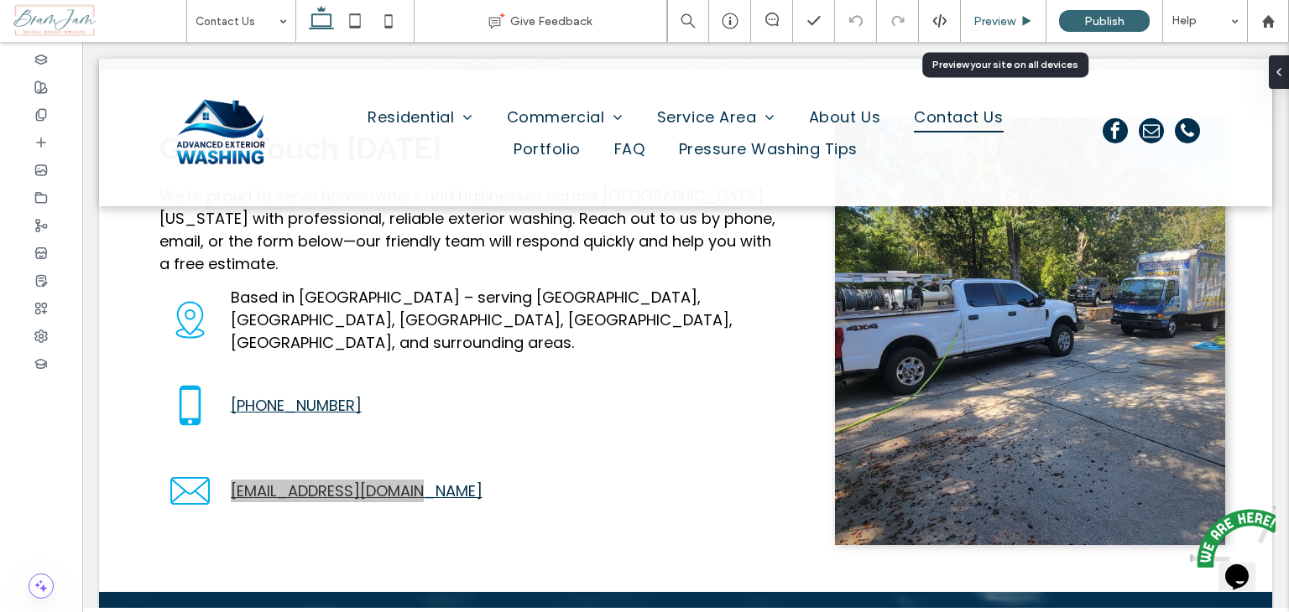
click at [1000, 21] on span "Preview" at bounding box center [994, 21] width 42 height 14
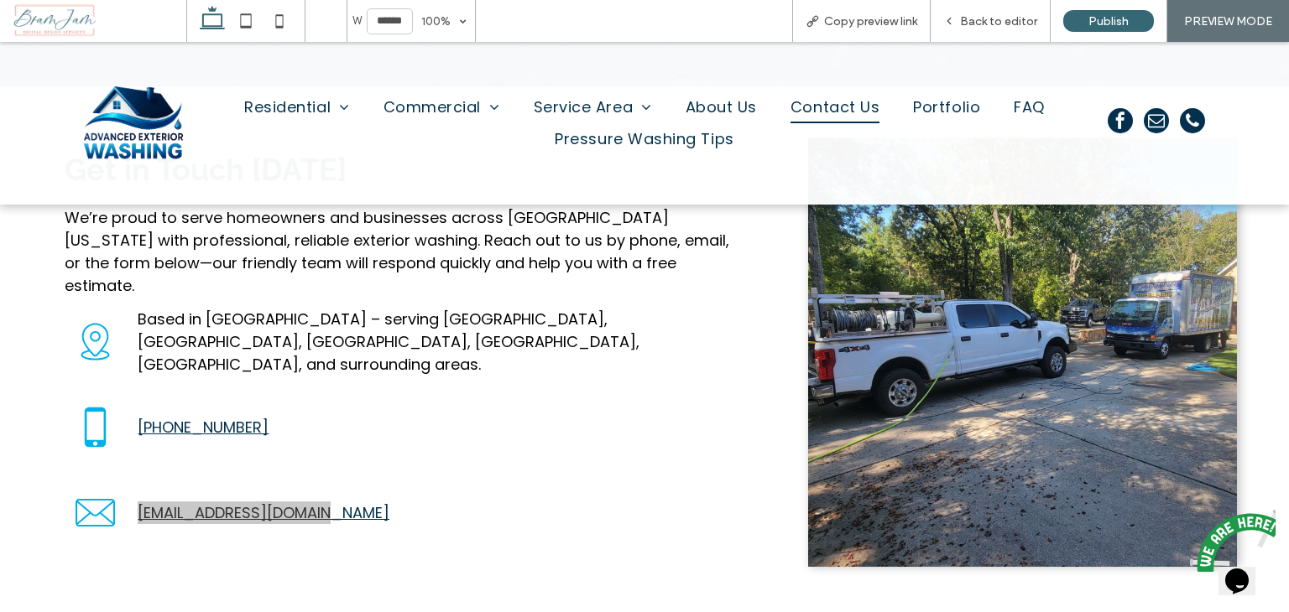
scroll to position [503, 0]
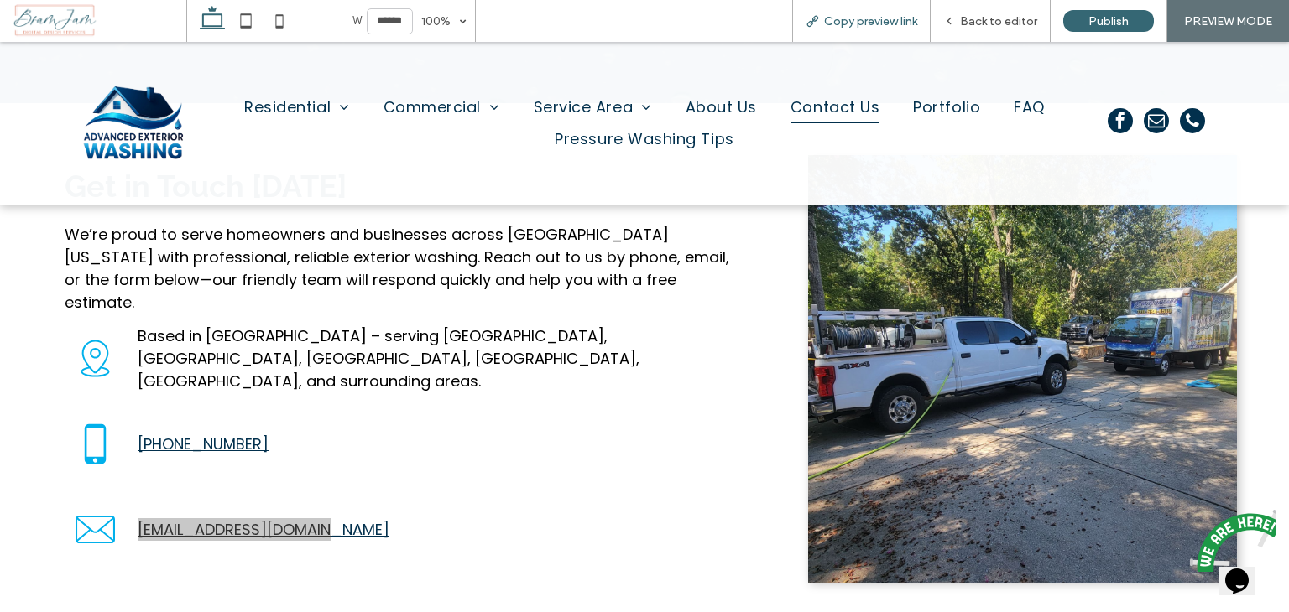
click at [894, 22] on span "Copy preview link" at bounding box center [870, 21] width 93 height 14
click at [974, 16] on span "Back to editor" at bounding box center [998, 21] width 77 height 14
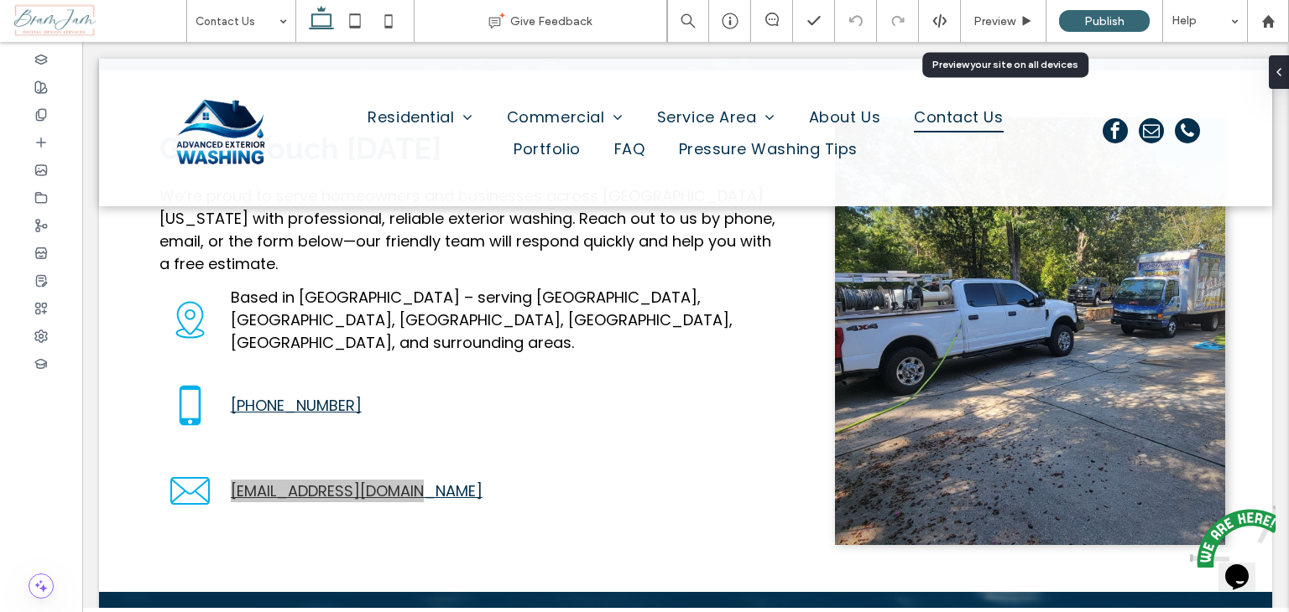
click at [974, 16] on span "Preview" at bounding box center [994, 21] width 42 height 14
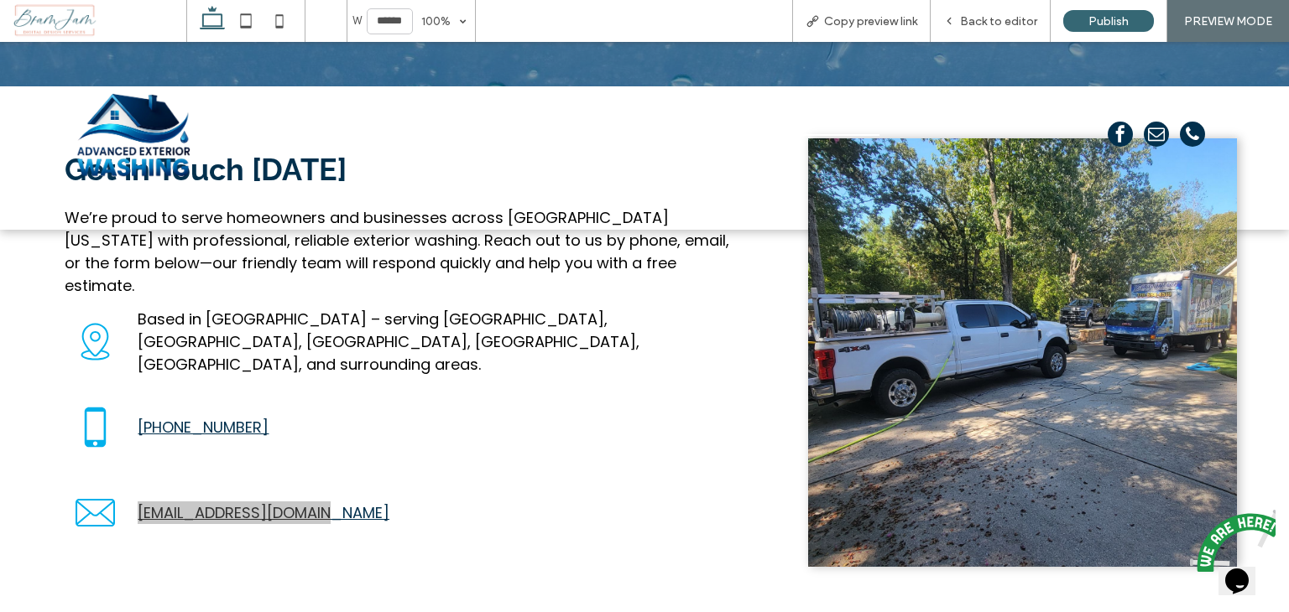
scroll to position [503, 0]
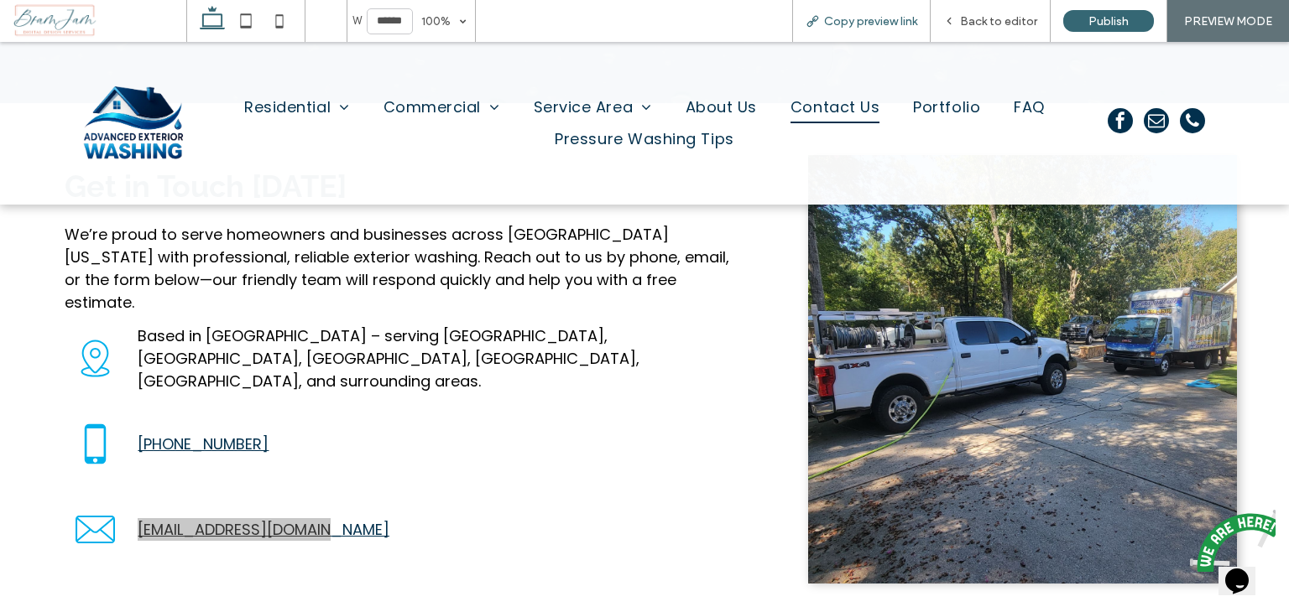
click at [855, 20] on span "Copy preview link" at bounding box center [870, 21] width 93 height 14
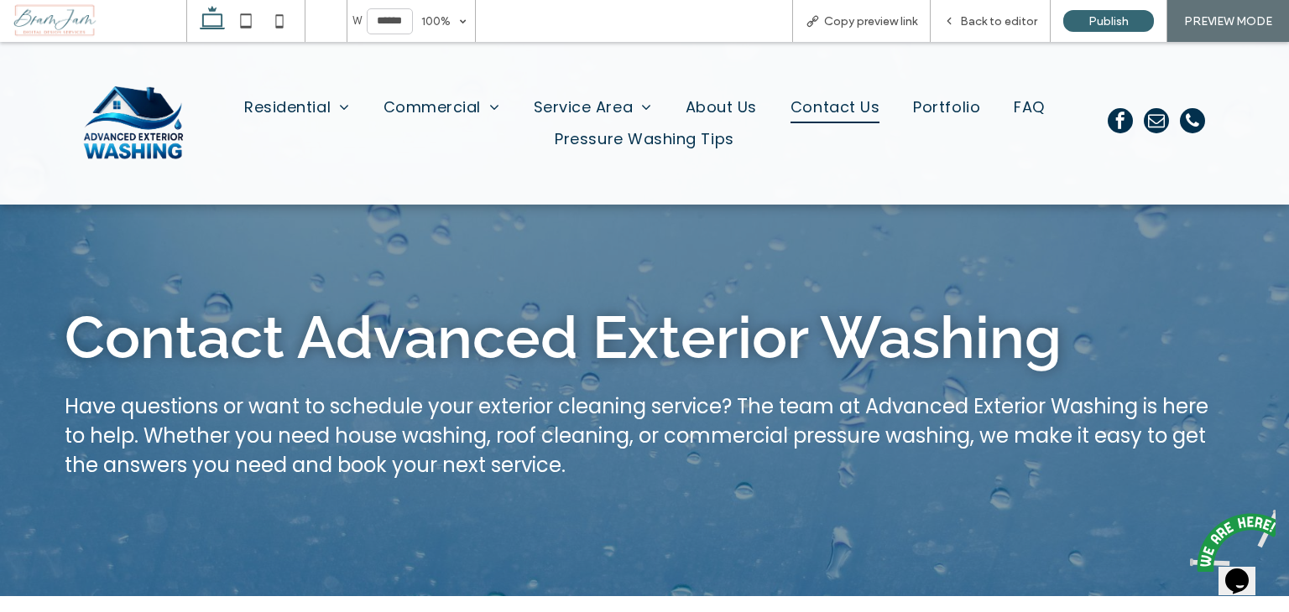
scroll to position [0, 0]
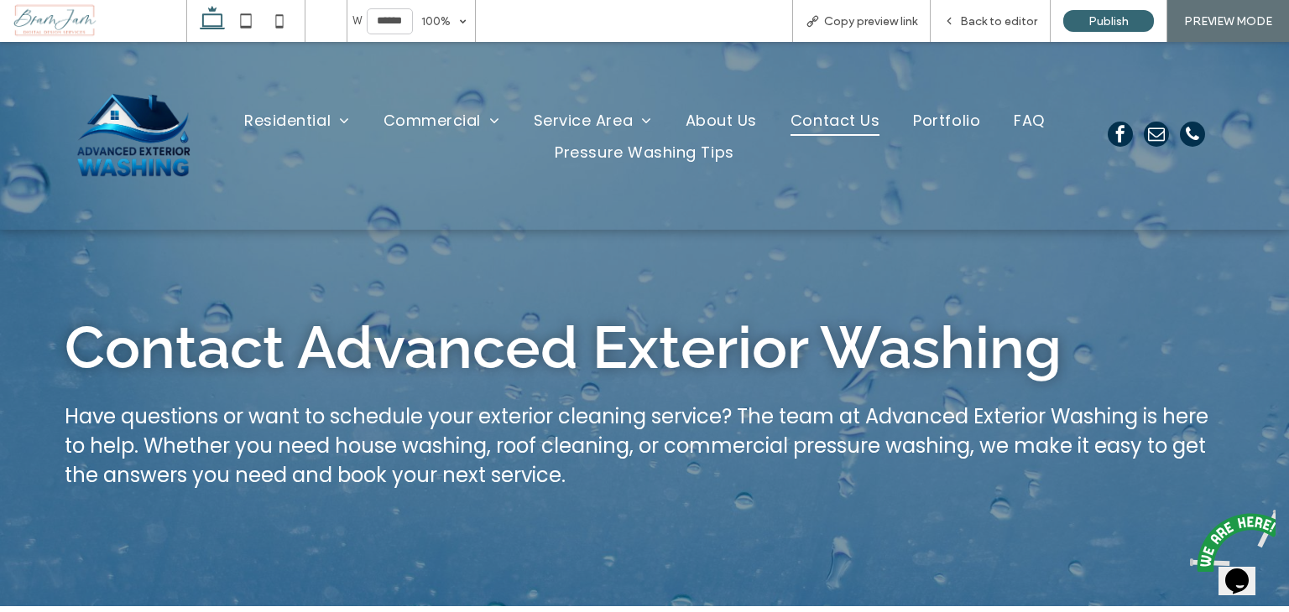
click at [147, 145] on img at bounding box center [133, 136] width 136 height 136
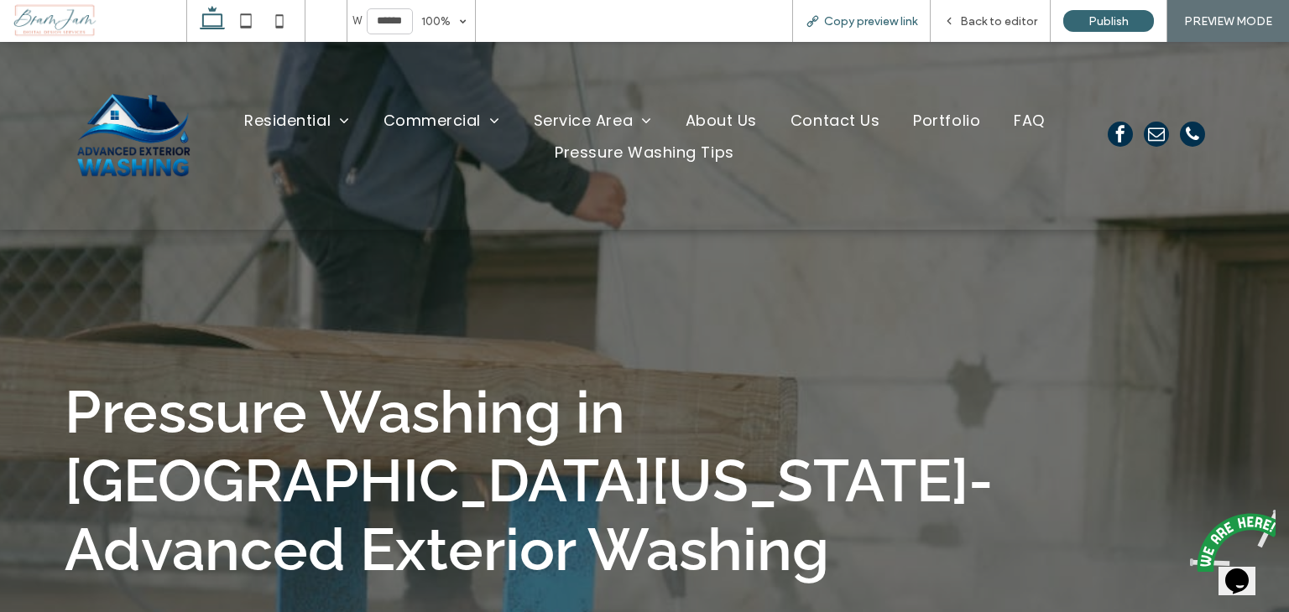
click at [862, 26] on span "Copy preview link" at bounding box center [870, 21] width 93 height 14
click at [980, 24] on span "Back to editor" at bounding box center [998, 21] width 77 height 14
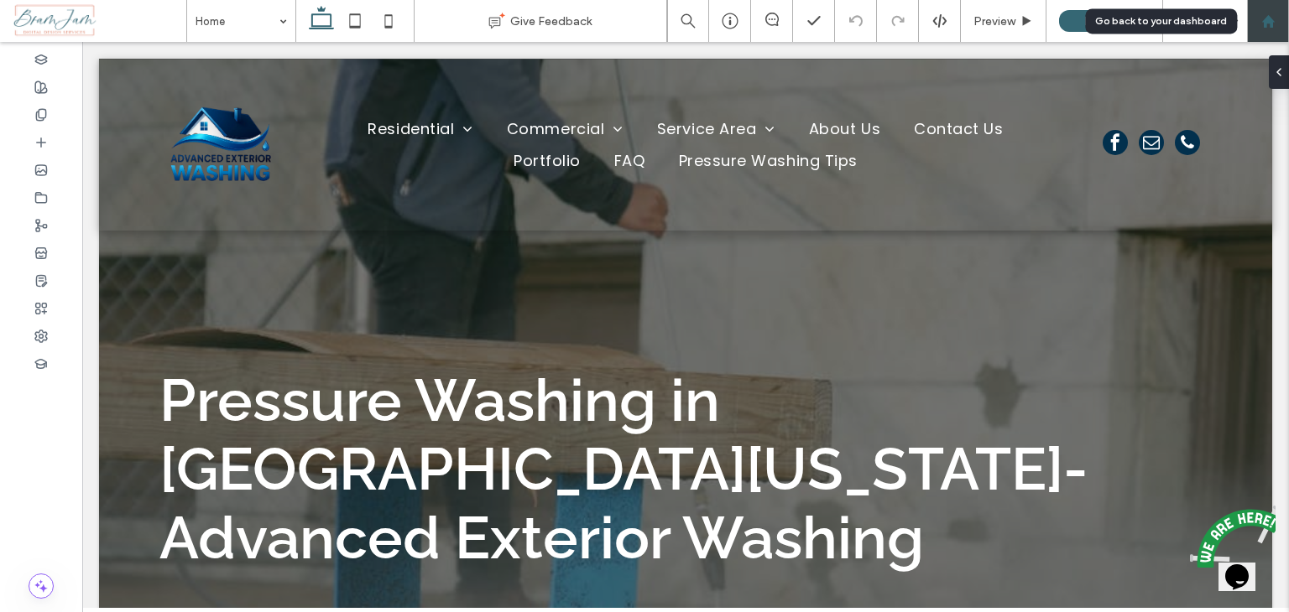
click at [1275, 23] on div at bounding box center [1268, 21] width 40 height 14
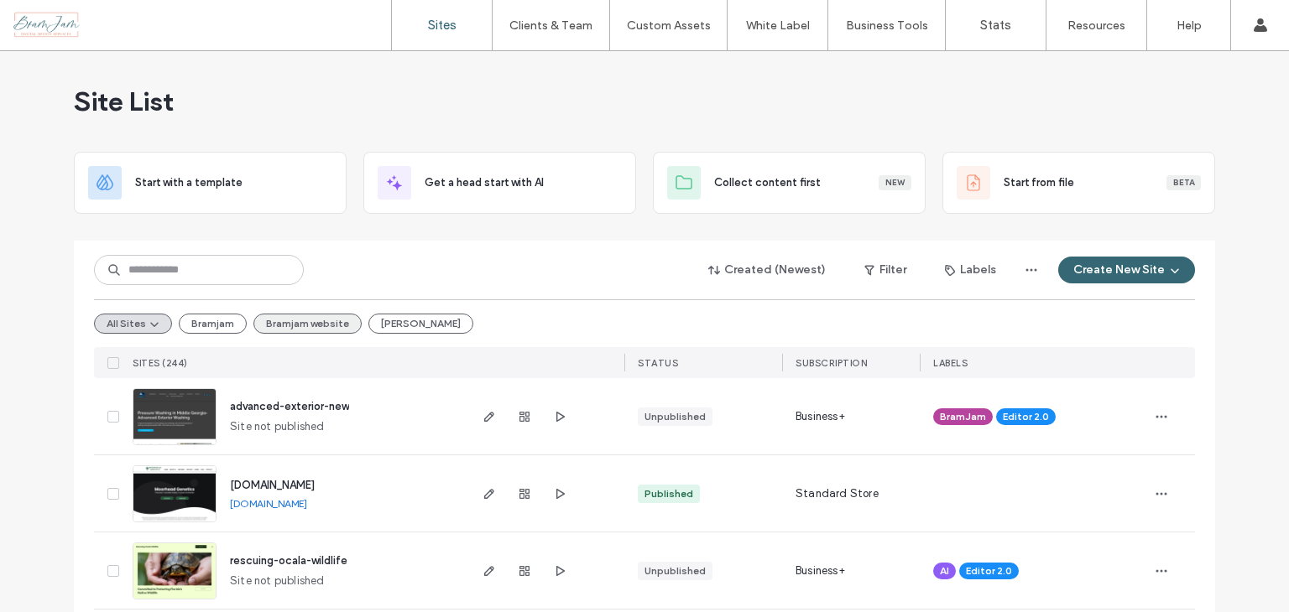
click at [292, 319] on button "Bramjam website" at bounding box center [307, 324] width 108 height 20
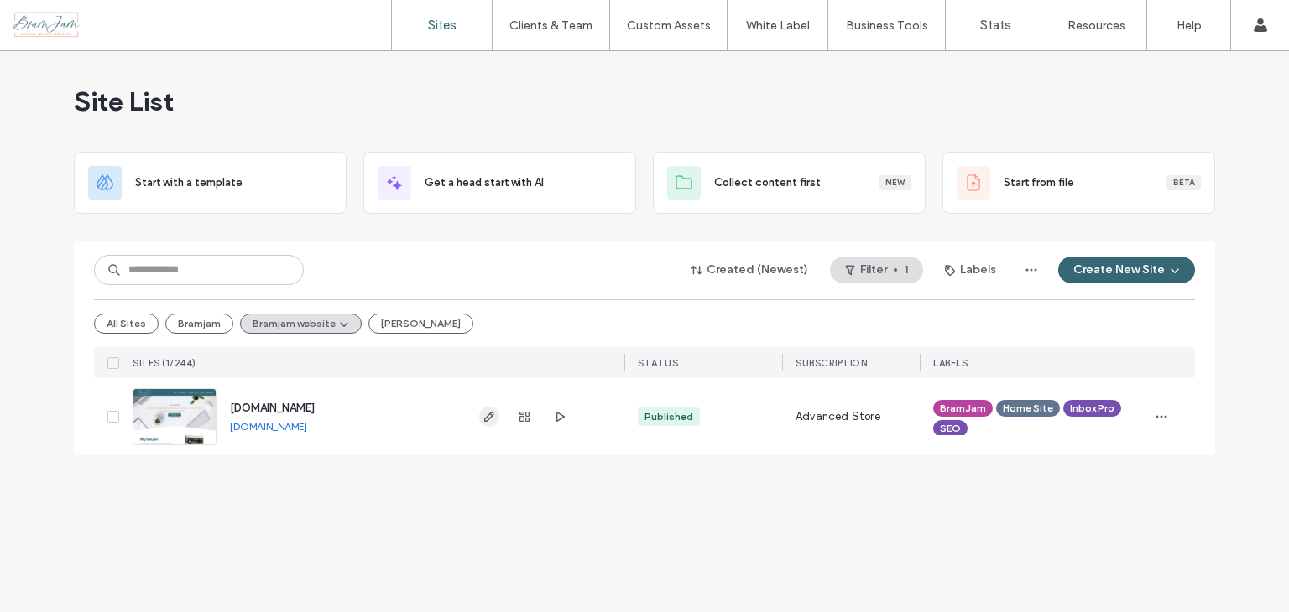
click at [487, 411] on icon "button" at bounding box center [488, 416] width 13 height 13
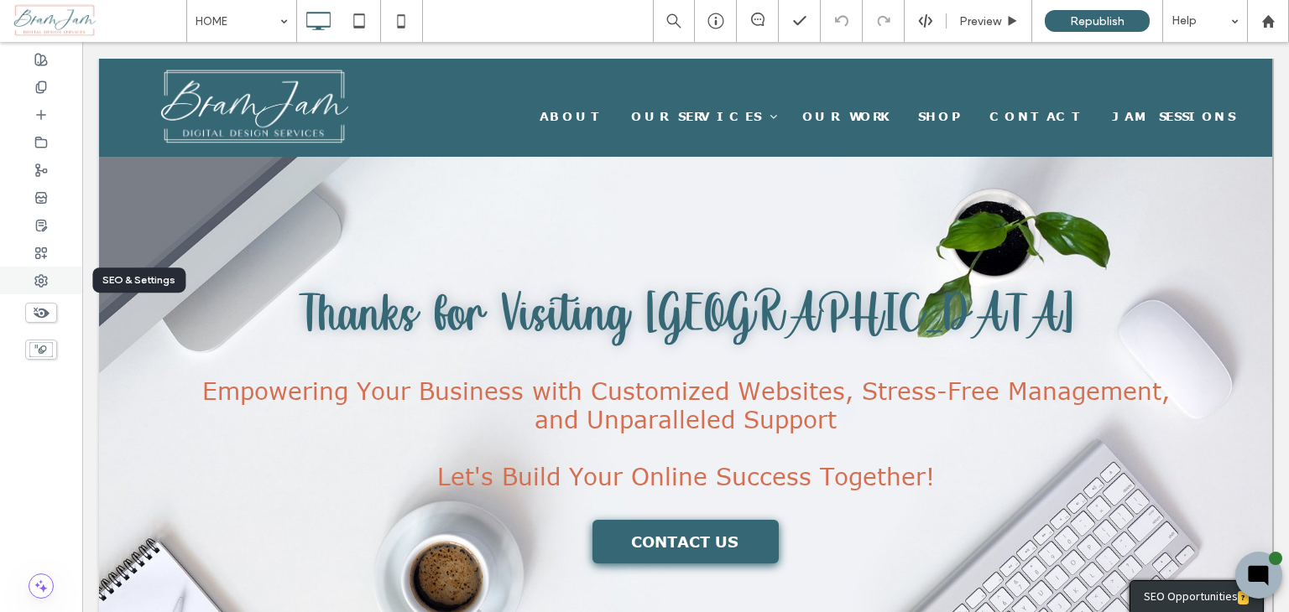
click at [38, 280] on icon at bounding box center [40, 280] width 13 height 13
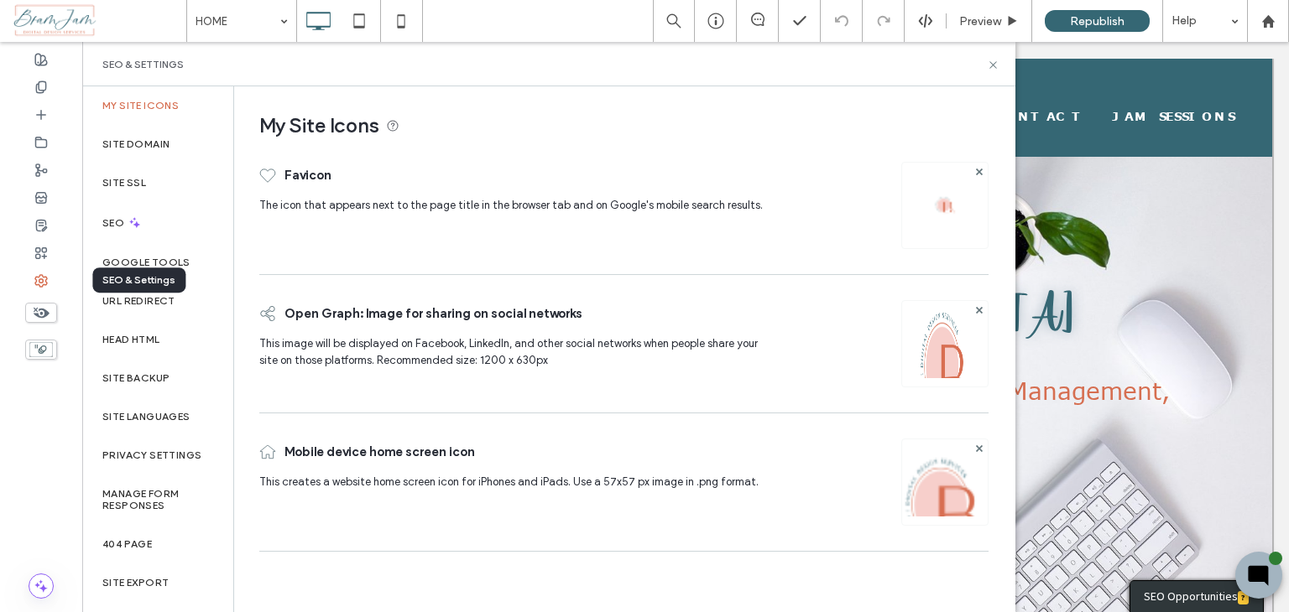
click at [35, 277] on use at bounding box center [41, 281] width 12 height 12
click at [37, 247] on icon at bounding box center [40, 253] width 13 height 13
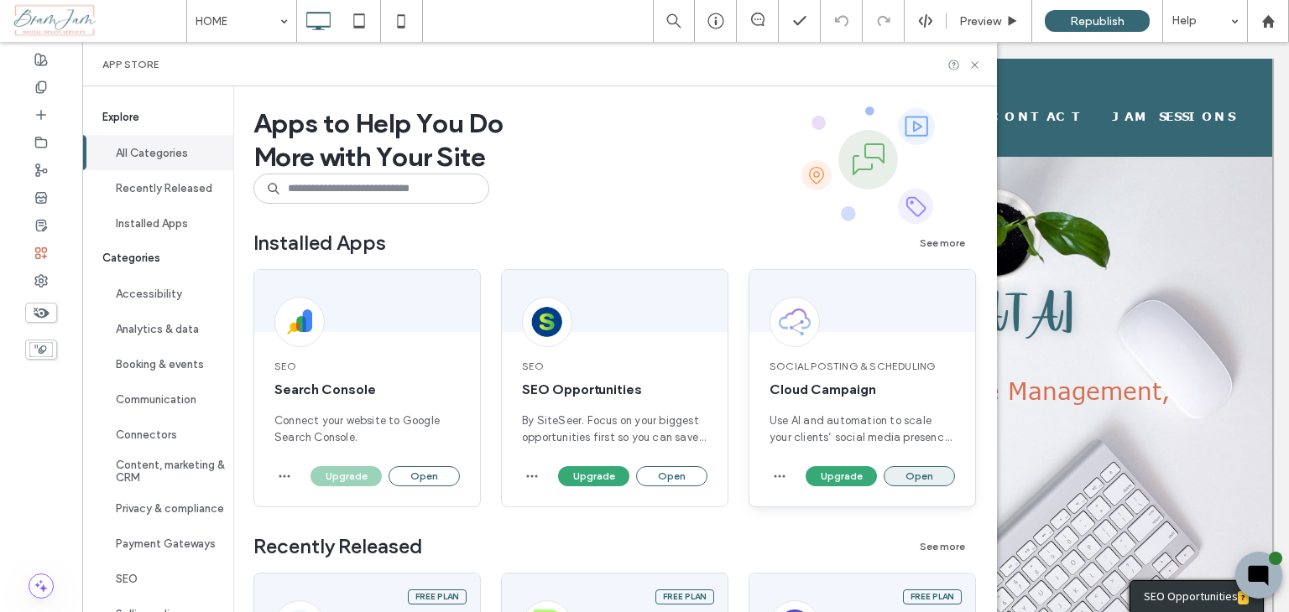
click at [915, 480] on button "Open" at bounding box center [918, 476] width 71 height 20
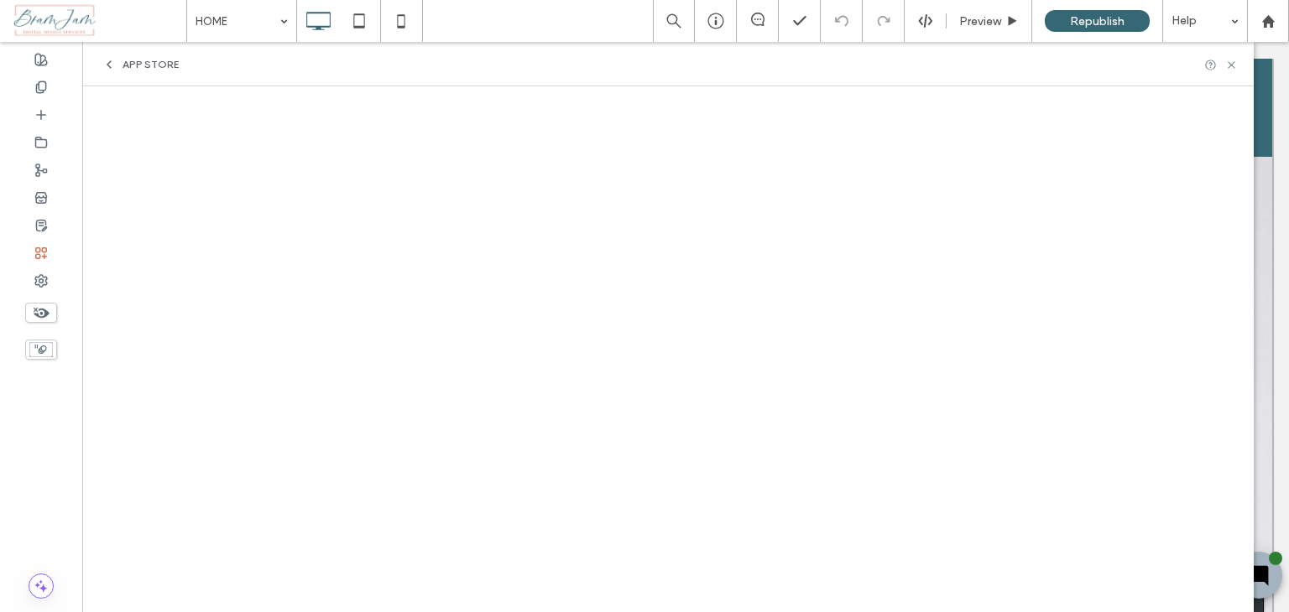
click at [107, 65] on icon at bounding box center [108, 64] width 13 height 13
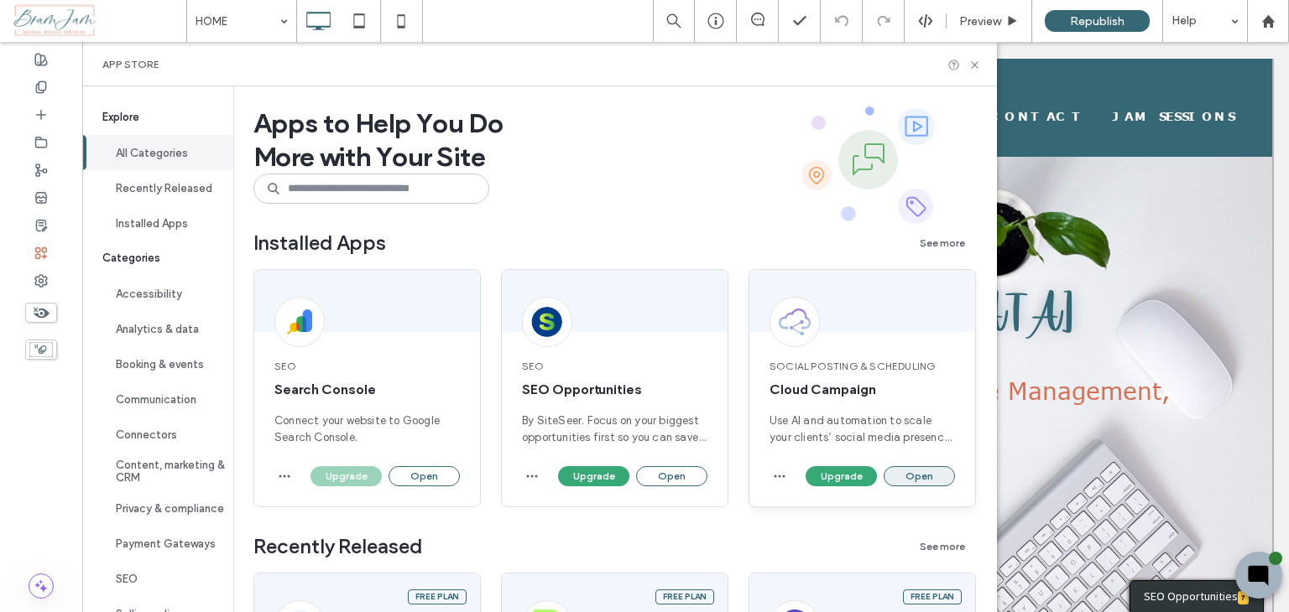
click at [906, 476] on button "Open" at bounding box center [918, 476] width 71 height 20
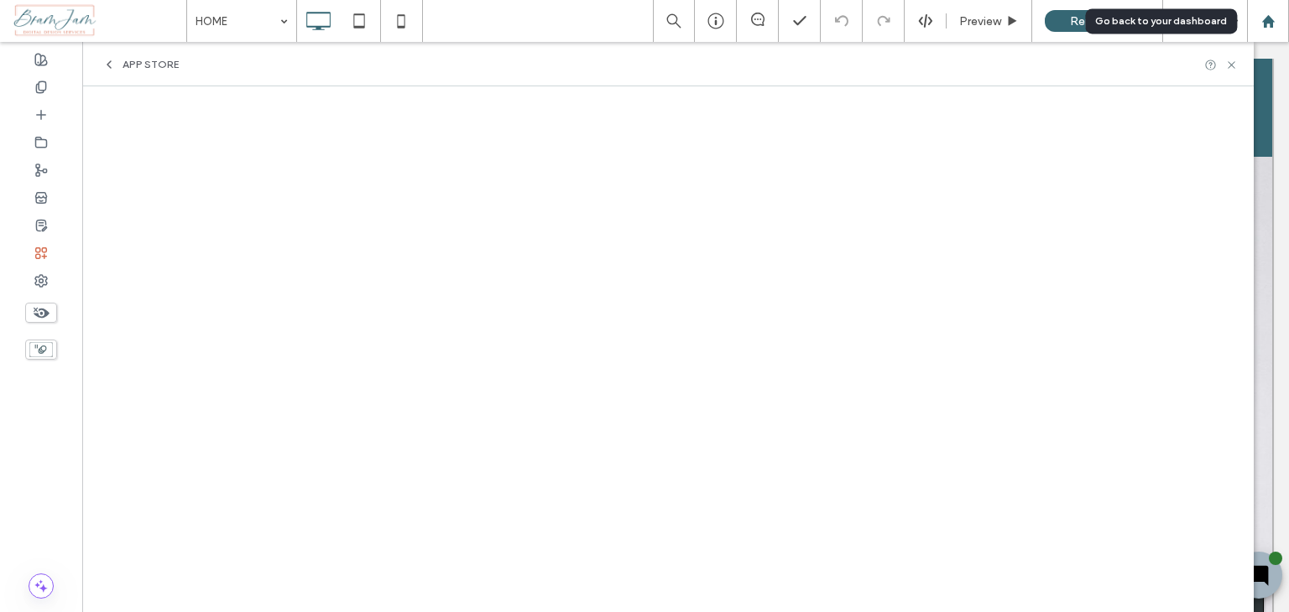
click at [1274, 17] on icon at bounding box center [1268, 21] width 14 height 14
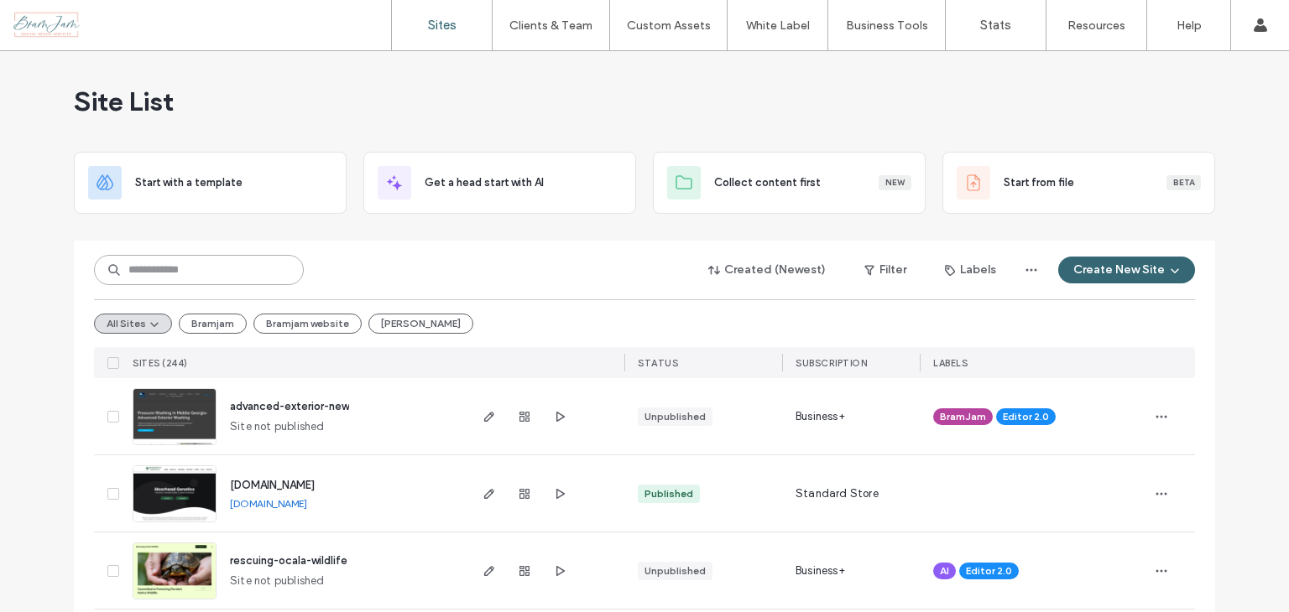
click at [195, 269] on input at bounding box center [199, 270] width 210 height 30
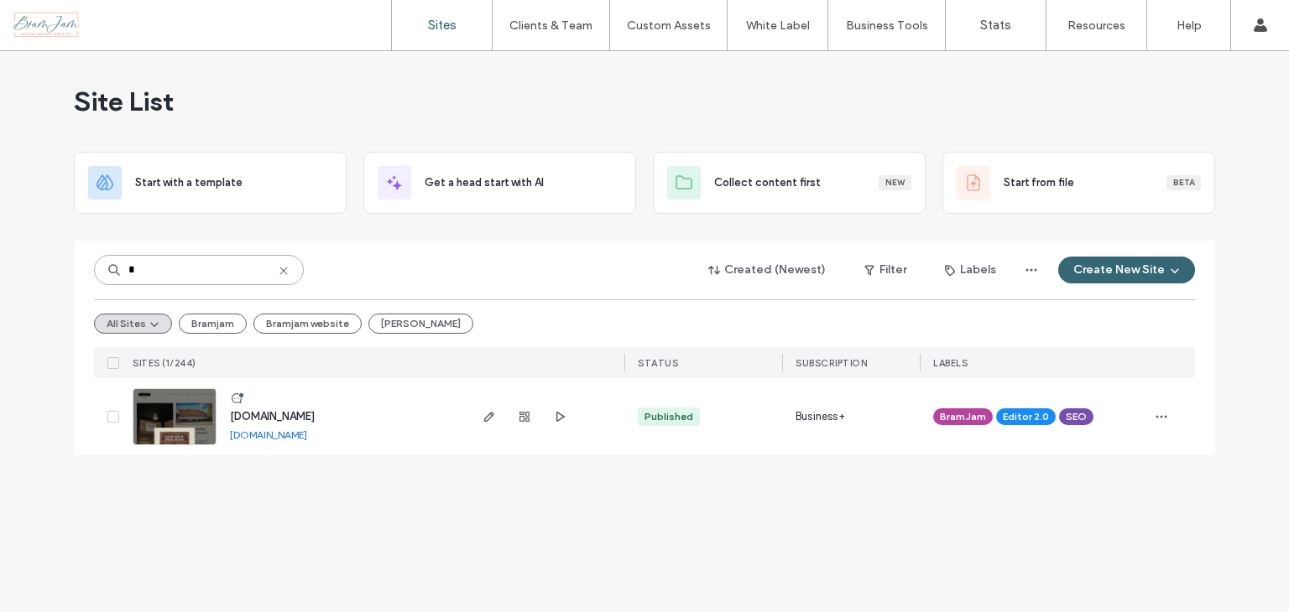
type input "*"
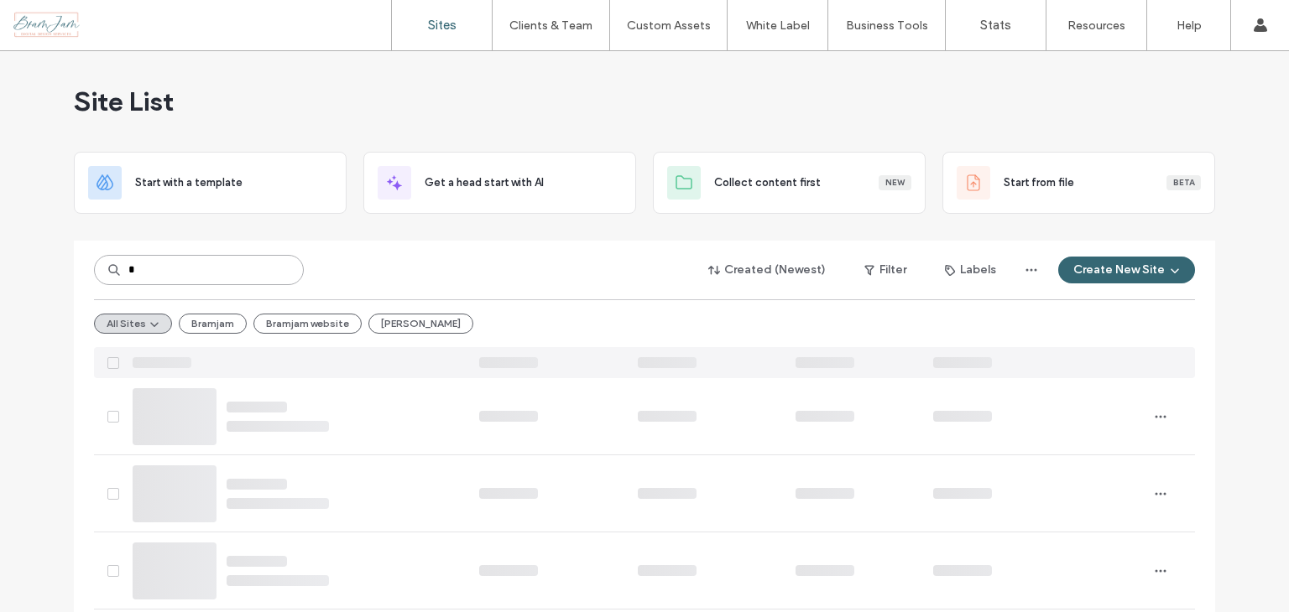
type input "*"
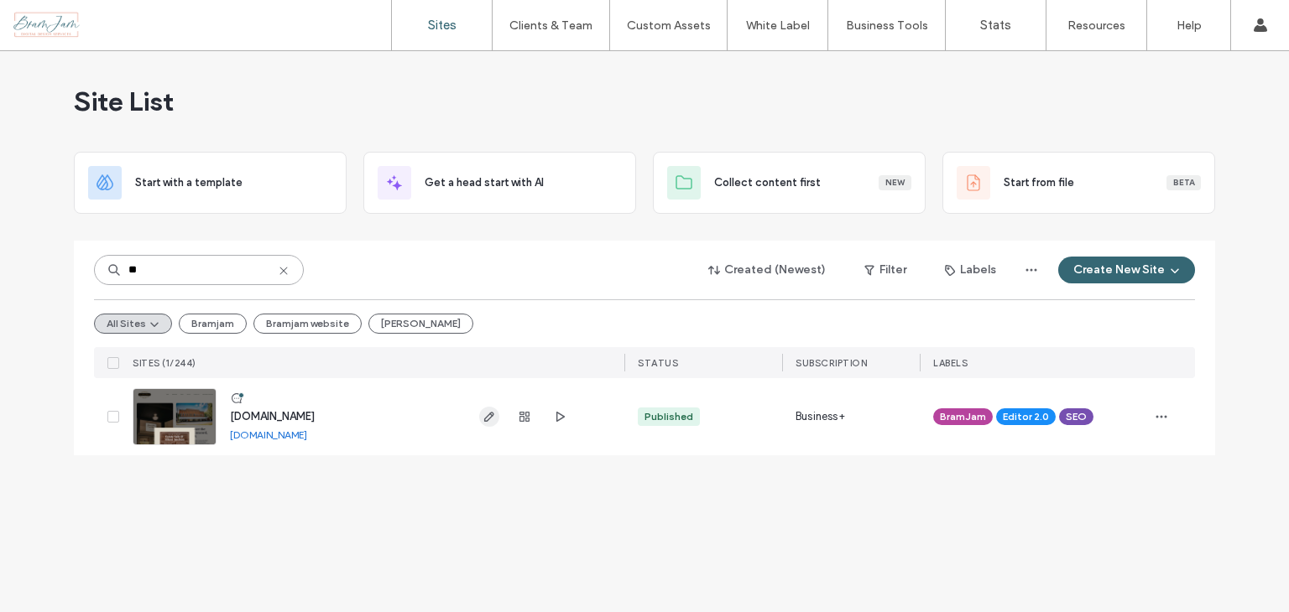
type input "**"
click at [493, 417] on icon "button" at bounding box center [488, 416] width 13 height 13
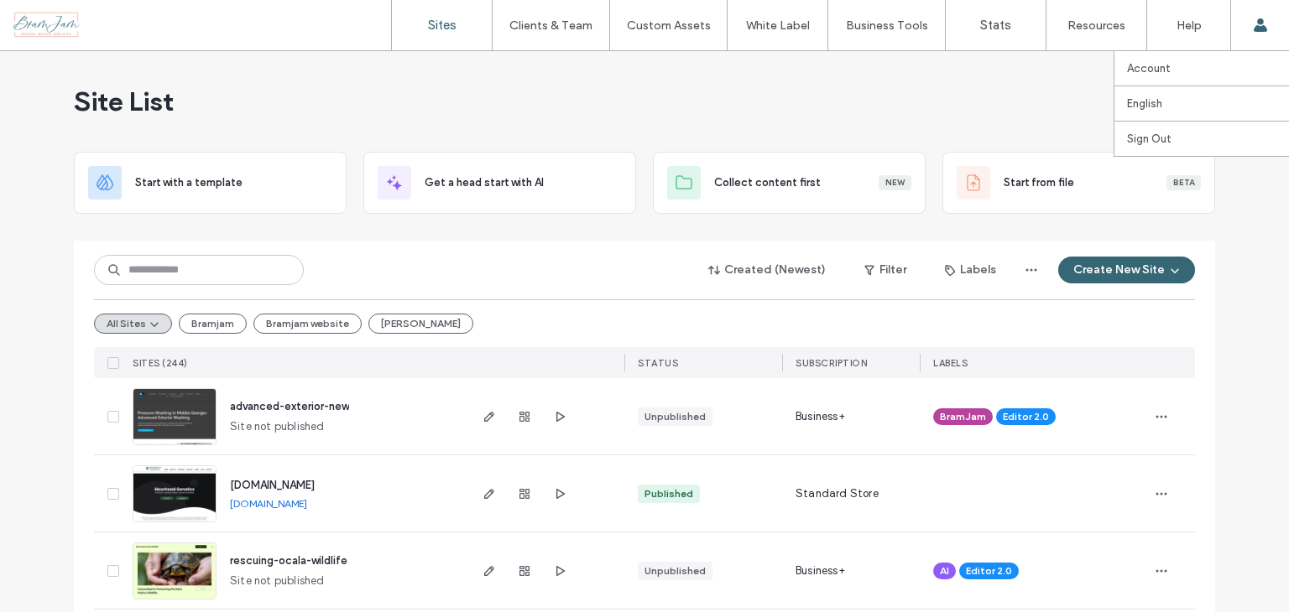
click at [1262, 16] on span at bounding box center [1259, 25] width 13 height 50
click at [1254, 34] on span at bounding box center [1259, 25] width 13 height 50
click at [1157, 72] on label "Account" at bounding box center [1149, 68] width 44 height 13
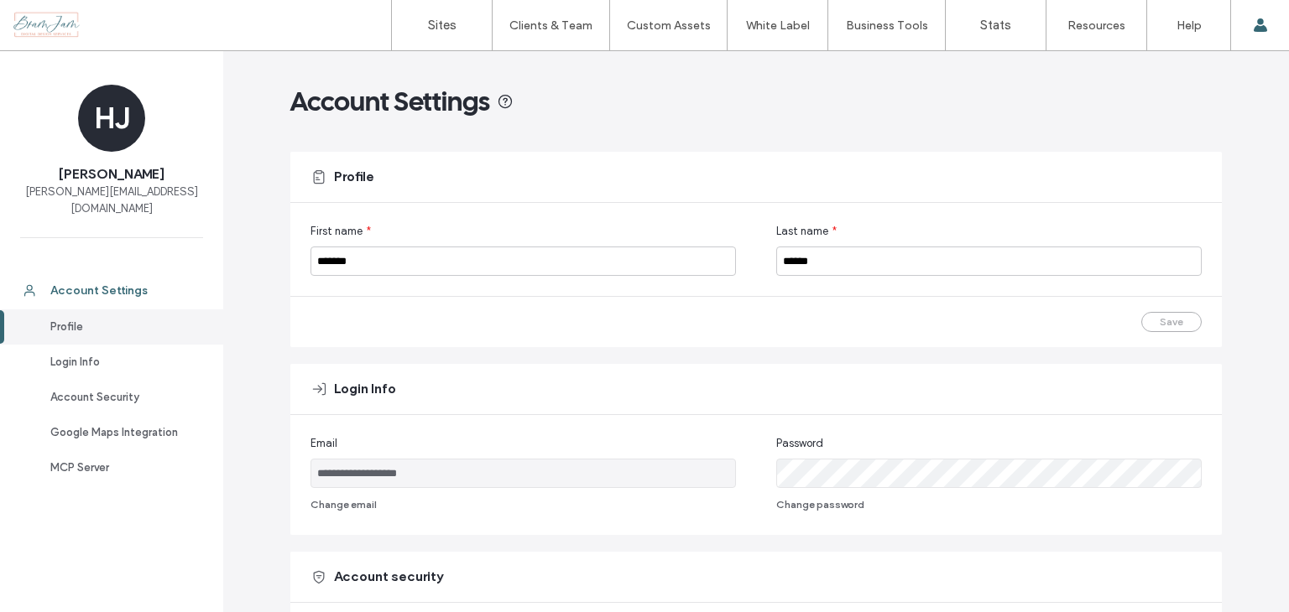
click at [145, 283] on div "Account Settings" at bounding box center [119, 291] width 138 height 17
click at [1133, 138] on label "Sign Out" at bounding box center [1149, 139] width 44 height 13
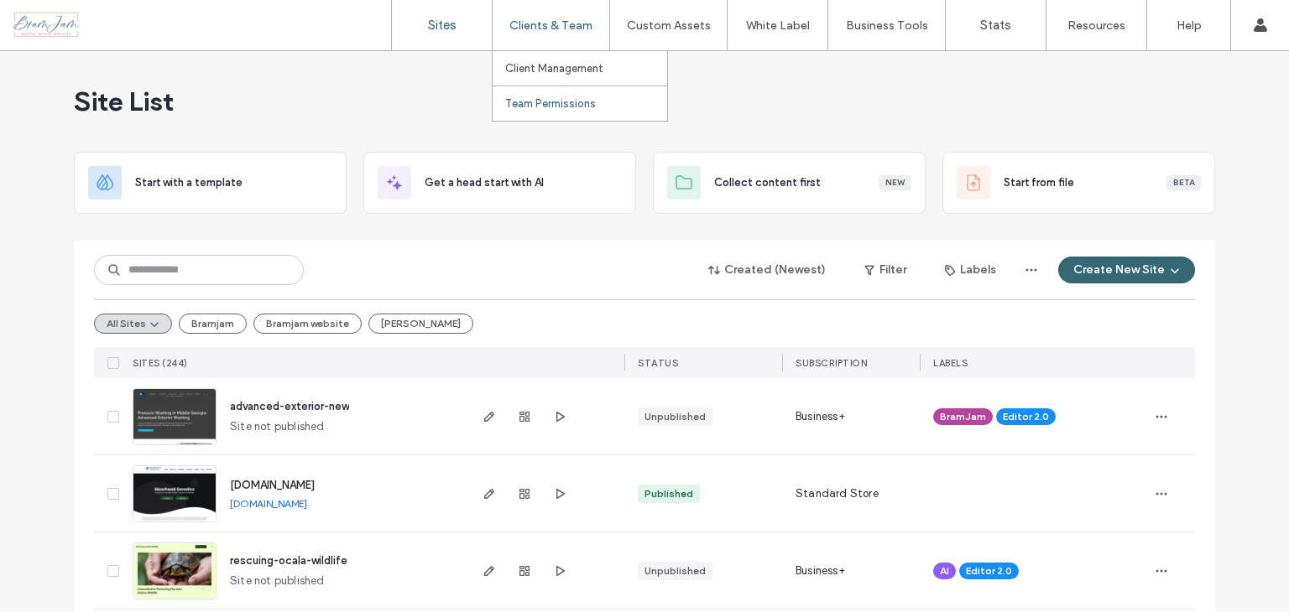
click at [527, 95] on link "Team Permissions" at bounding box center [586, 103] width 162 height 34
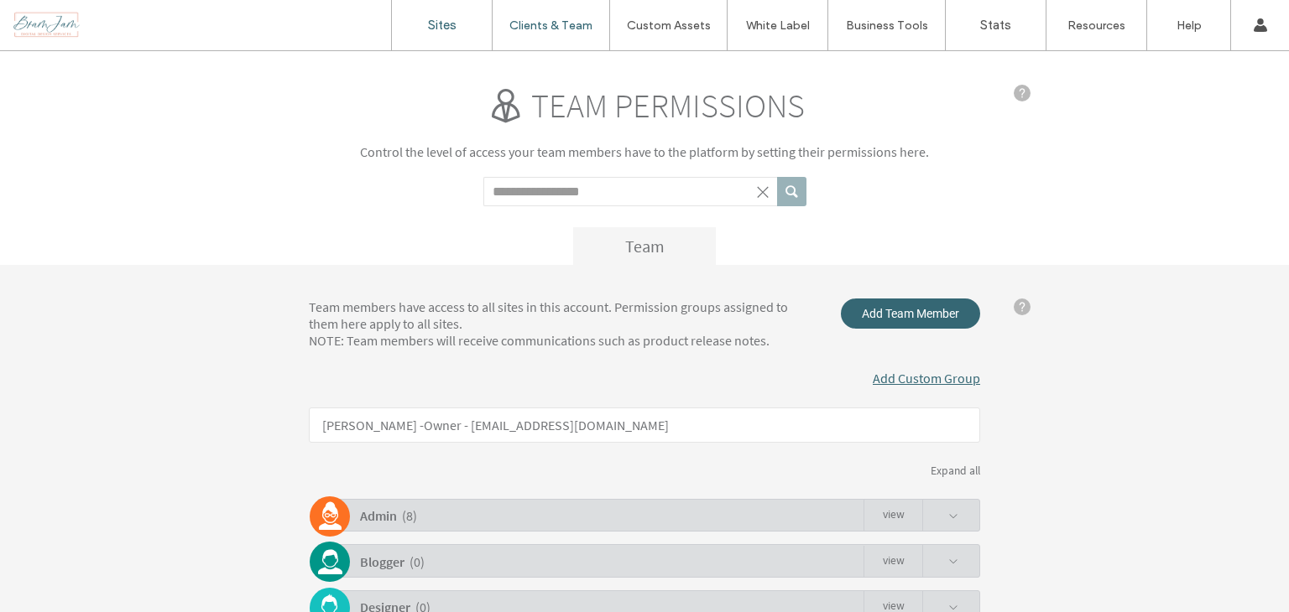
click at [422, 25] on link "Sites" at bounding box center [442, 25] width 100 height 50
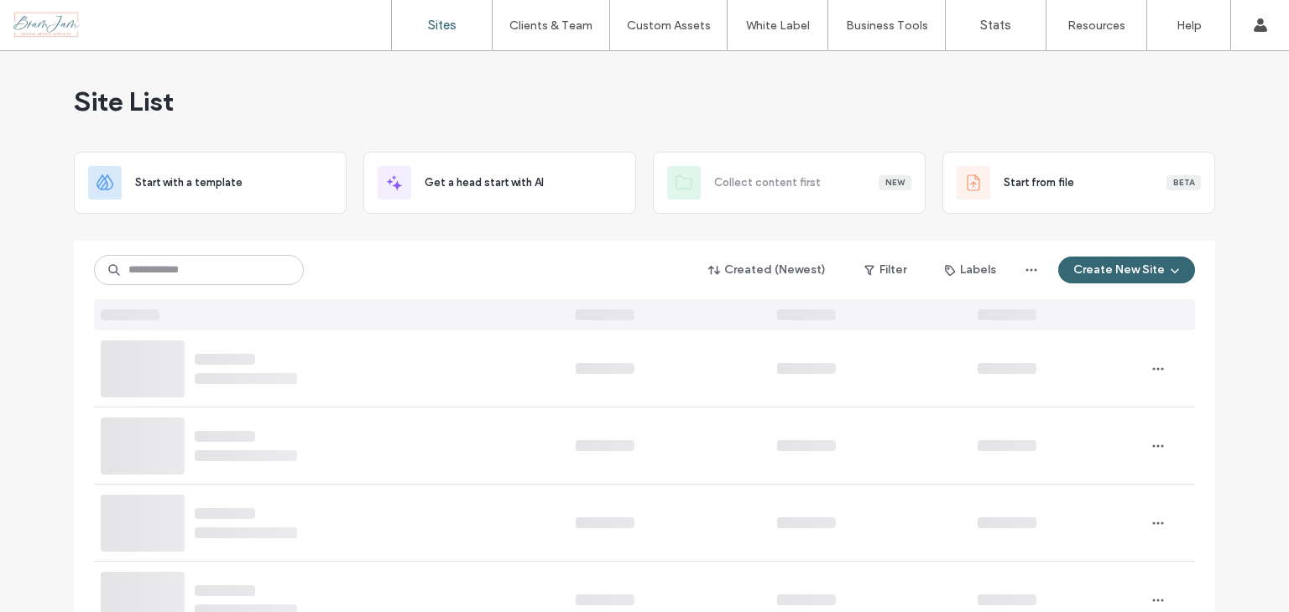
click at [422, 25] on link "Sites" at bounding box center [442, 25] width 100 height 50
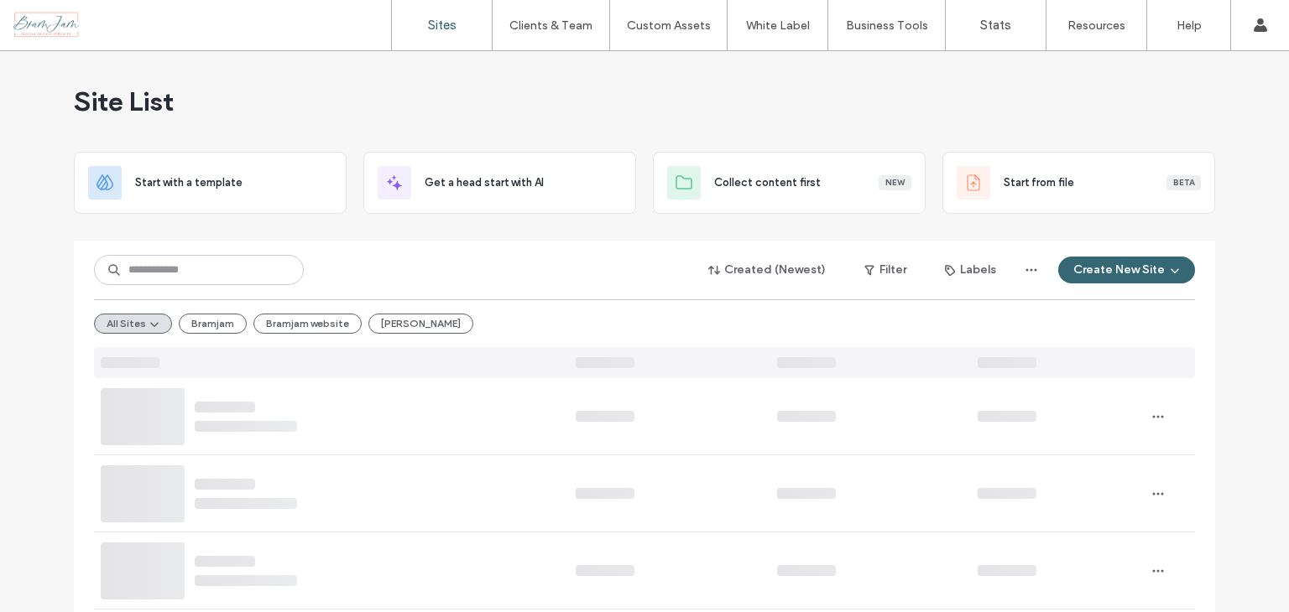
click at [422, 29] on link "Sites" at bounding box center [442, 25] width 100 height 50
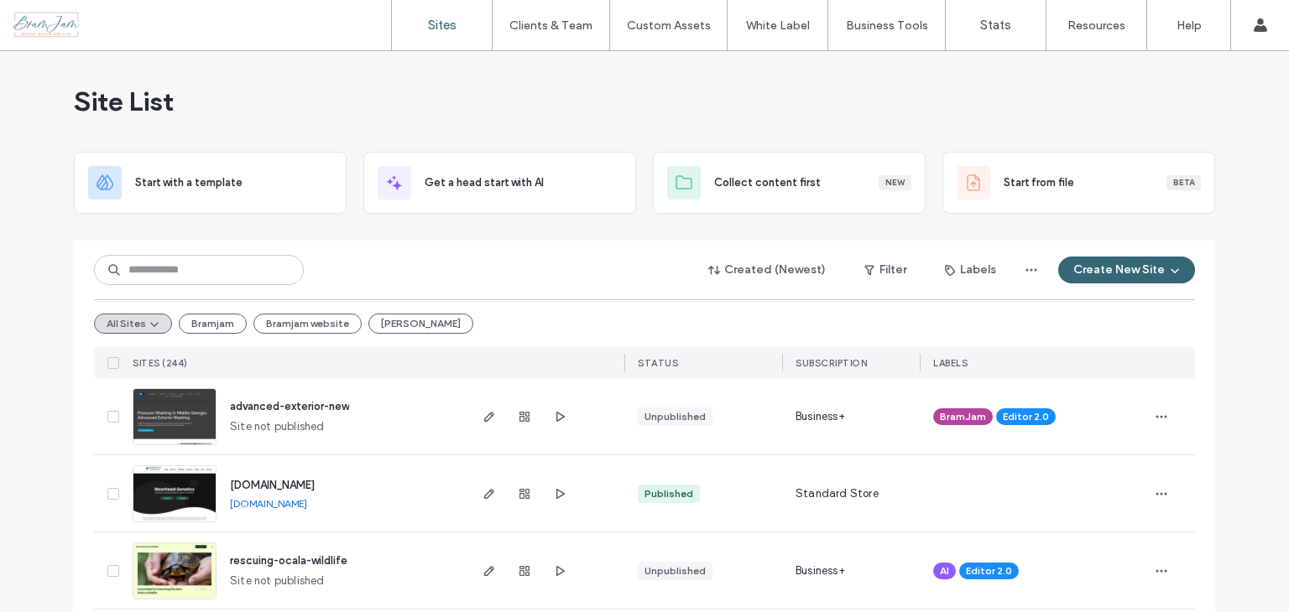
click at [419, 95] on div "Site List" at bounding box center [644, 101] width 1141 height 101
drag, startPoint x: 423, startPoint y: 115, endPoint x: 540, endPoint y: 200, distance: 144.8
click at [690, 29] on label "Custom Assets" at bounding box center [669, 25] width 84 height 14
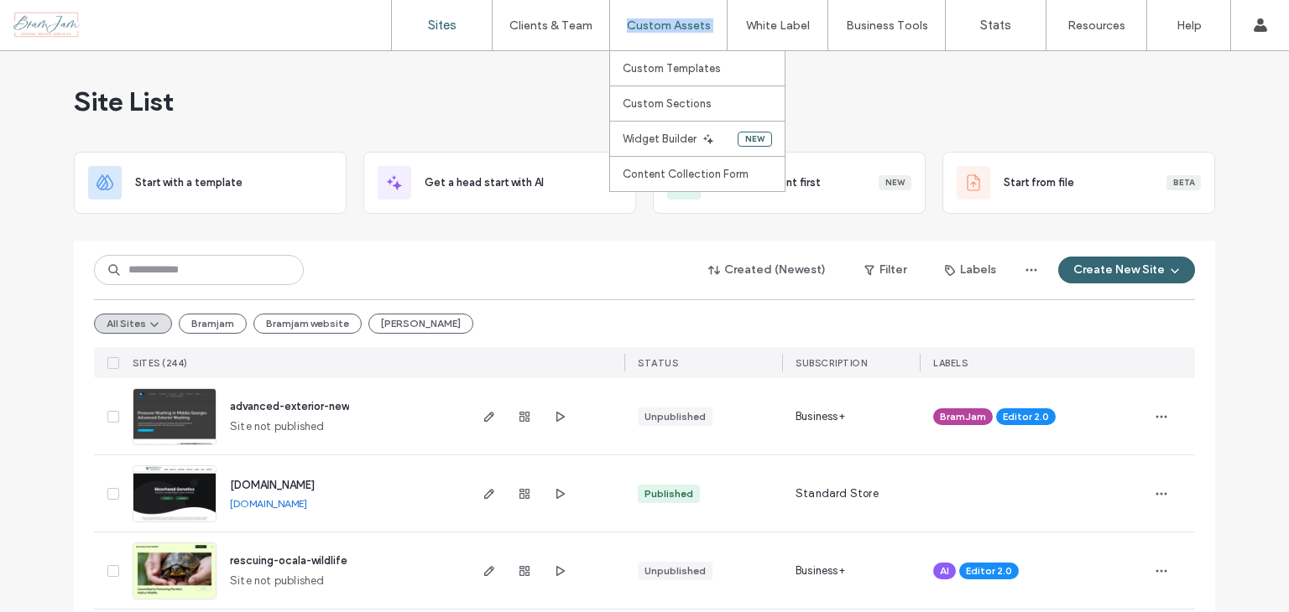
click at [690, 29] on label "Custom Assets" at bounding box center [669, 25] width 84 height 14
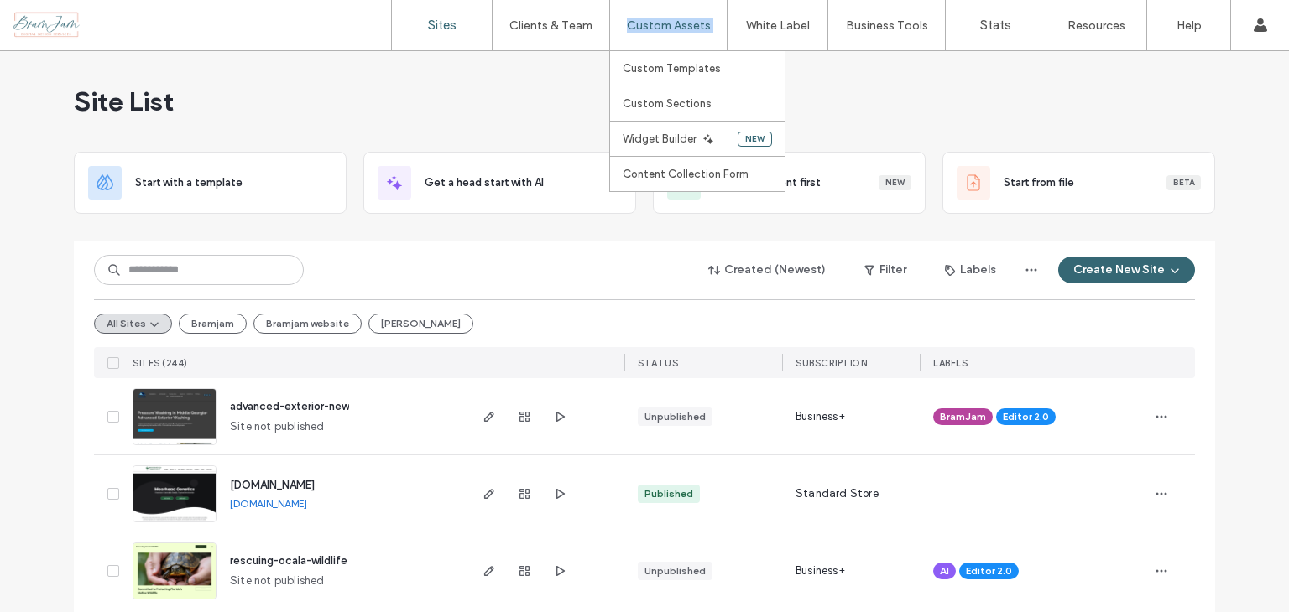
click at [690, 29] on label "Custom Assets" at bounding box center [669, 25] width 84 height 14
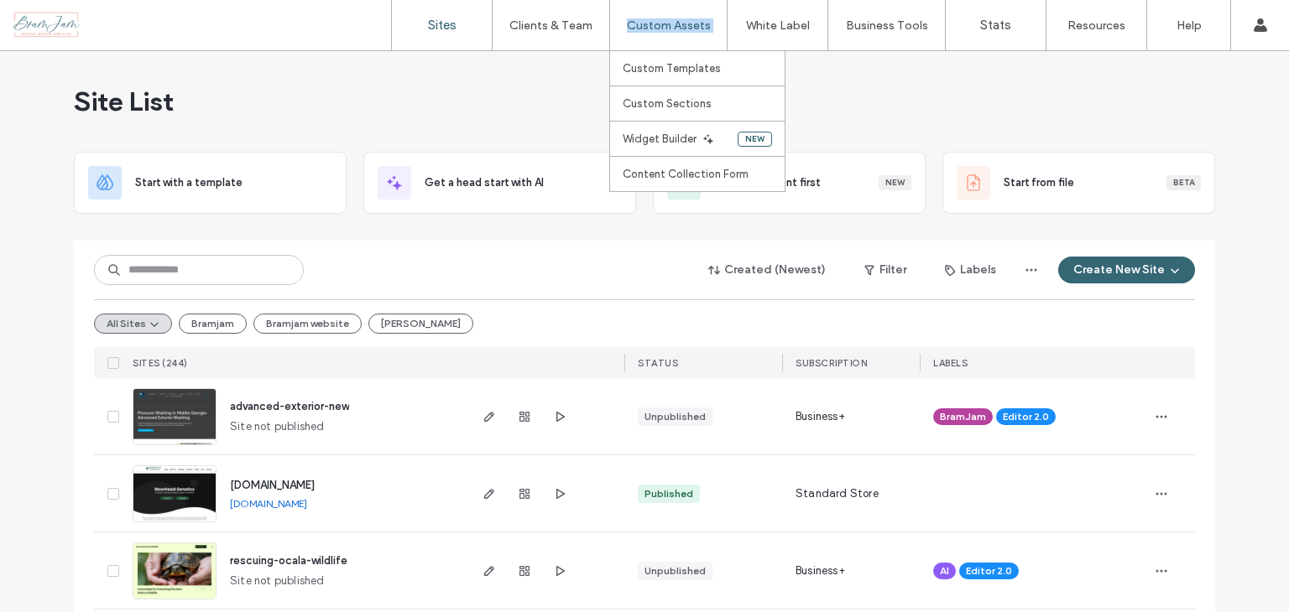
click at [690, 29] on label "Custom Assets" at bounding box center [669, 25] width 84 height 14
click at [688, 29] on label "Custom Assets" at bounding box center [669, 25] width 84 height 14
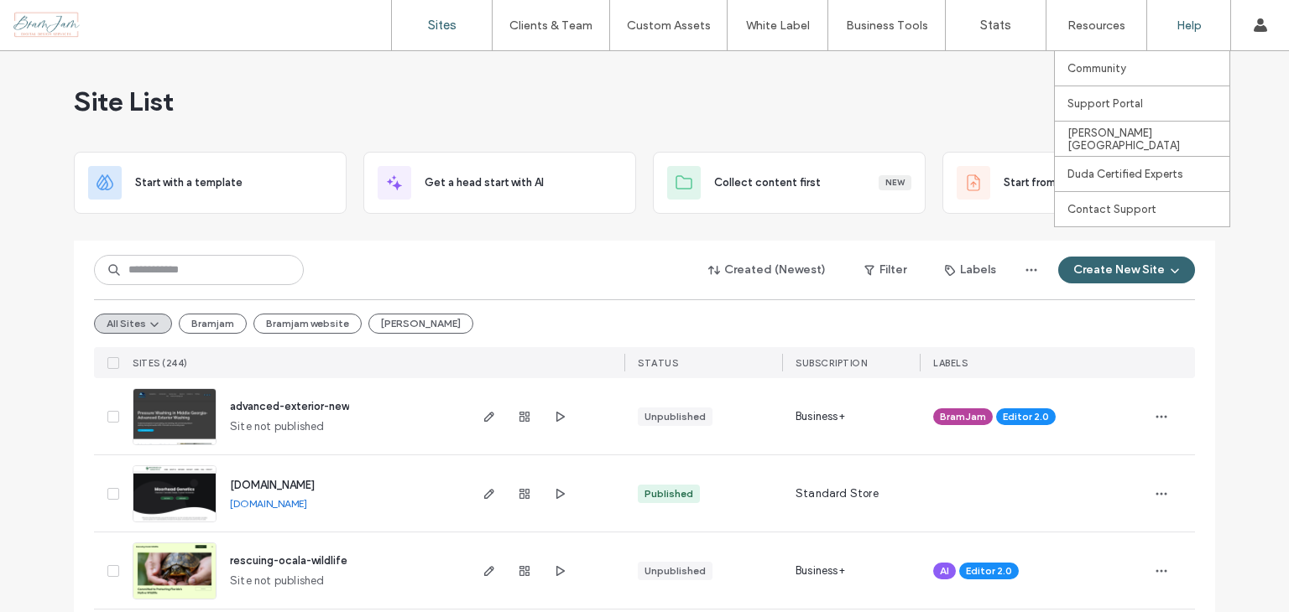
click at [1170, 35] on div "Help" at bounding box center [1188, 25] width 83 height 50
click at [1180, 31] on label "Help" at bounding box center [1188, 25] width 25 height 14
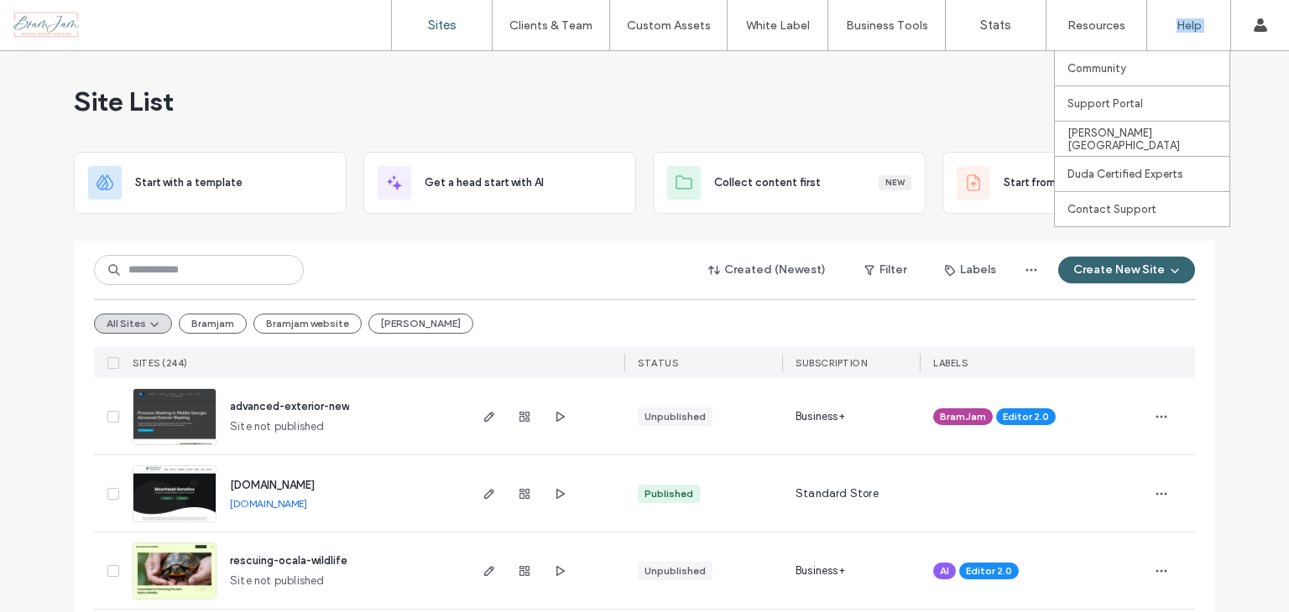
click at [1180, 31] on label "Help" at bounding box center [1188, 25] width 25 height 14
click at [1183, 27] on label "Help" at bounding box center [1188, 25] width 25 height 14
click at [1184, 24] on label "Help" at bounding box center [1188, 25] width 25 height 14
click at [1185, 22] on label "Help" at bounding box center [1188, 25] width 25 height 14
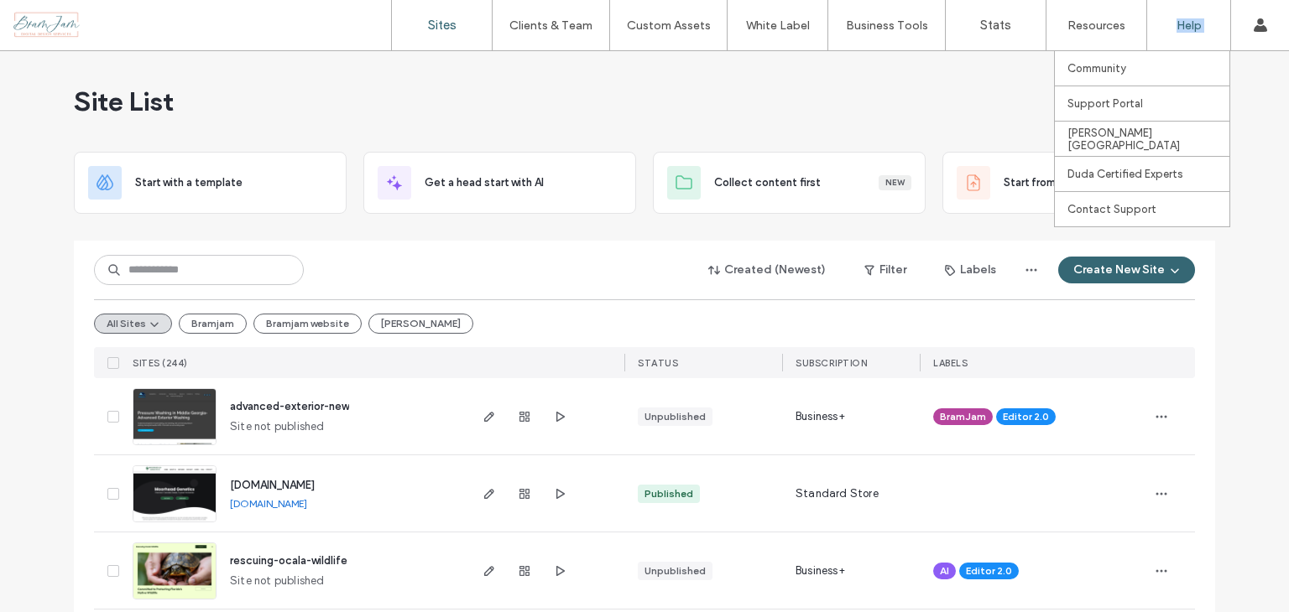
click at [1185, 22] on label "Help" at bounding box center [1188, 25] width 25 height 14
drag, startPoint x: 1185, startPoint y: 22, endPoint x: 1160, endPoint y: 28, distance: 25.8
click at [1180, 23] on label "Help" at bounding box center [1188, 25] width 25 height 14
click at [1051, 24] on div "Resources" at bounding box center [1096, 25] width 100 height 50
